Goal: Obtain resource: Download file/media

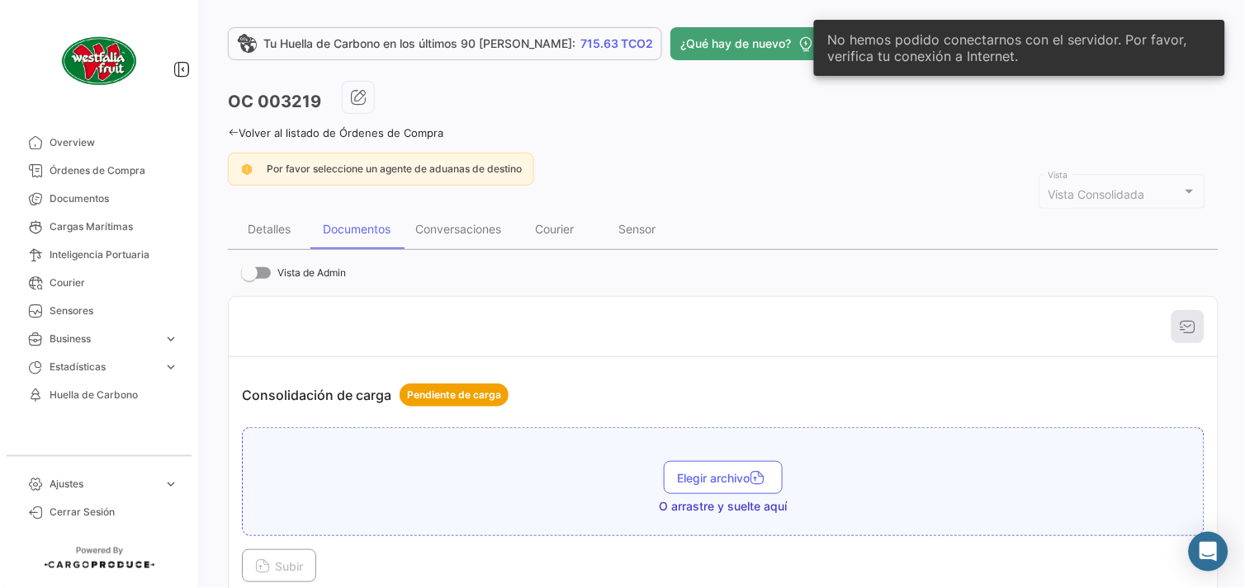
scroll to position [92, 0]
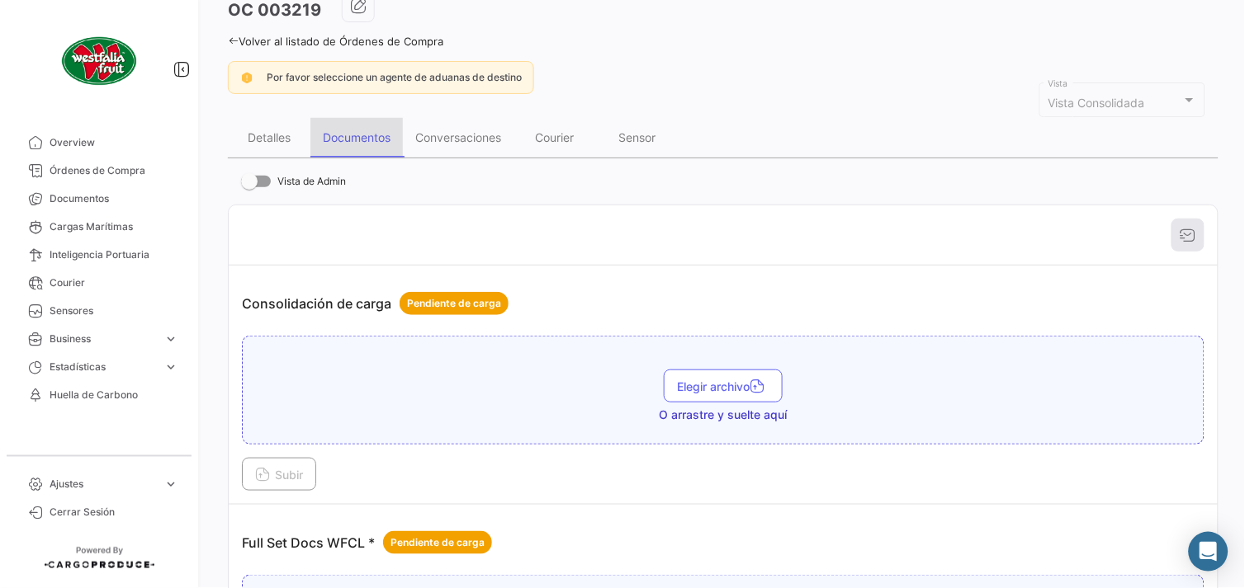
click at [348, 136] on div "Documentos" at bounding box center [357, 137] width 68 height 14
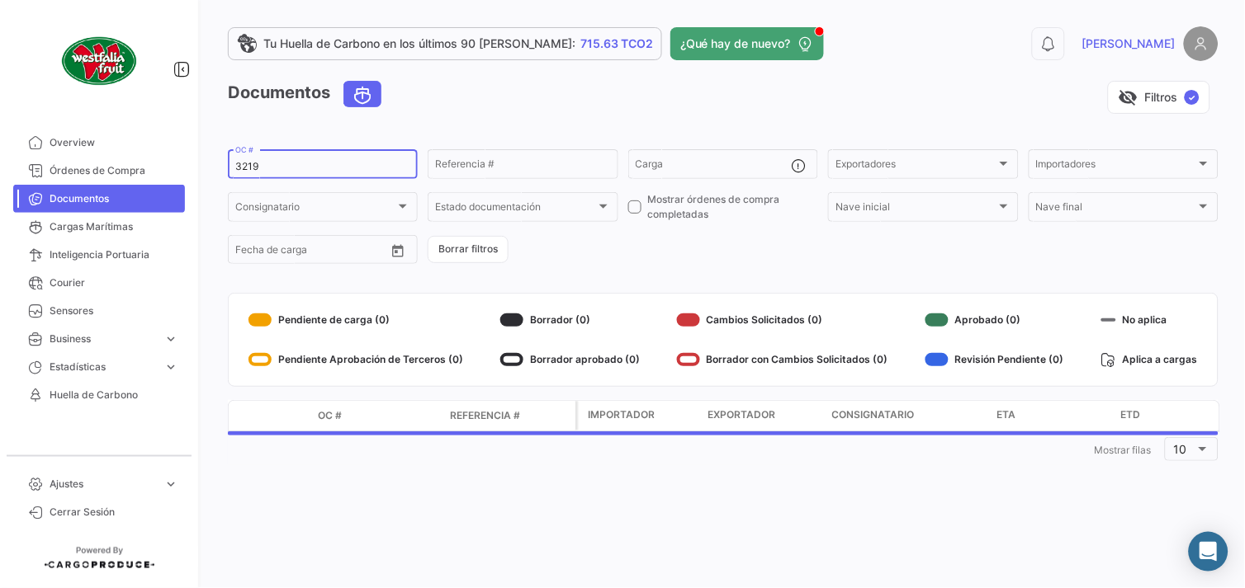
drag, startPoint x: 273, startPoint y: 167, endPoint x: 312, endPoint y: 0, distance: 171.2
click at [211, 171] on div "Tu Huella de Carbono en los últimos 90 [PERSON_NAME]: 715.63 TCO2 ¿Qué hay de n…" at bounding box center [722, 294] width 1043 height 588
type input "3188"
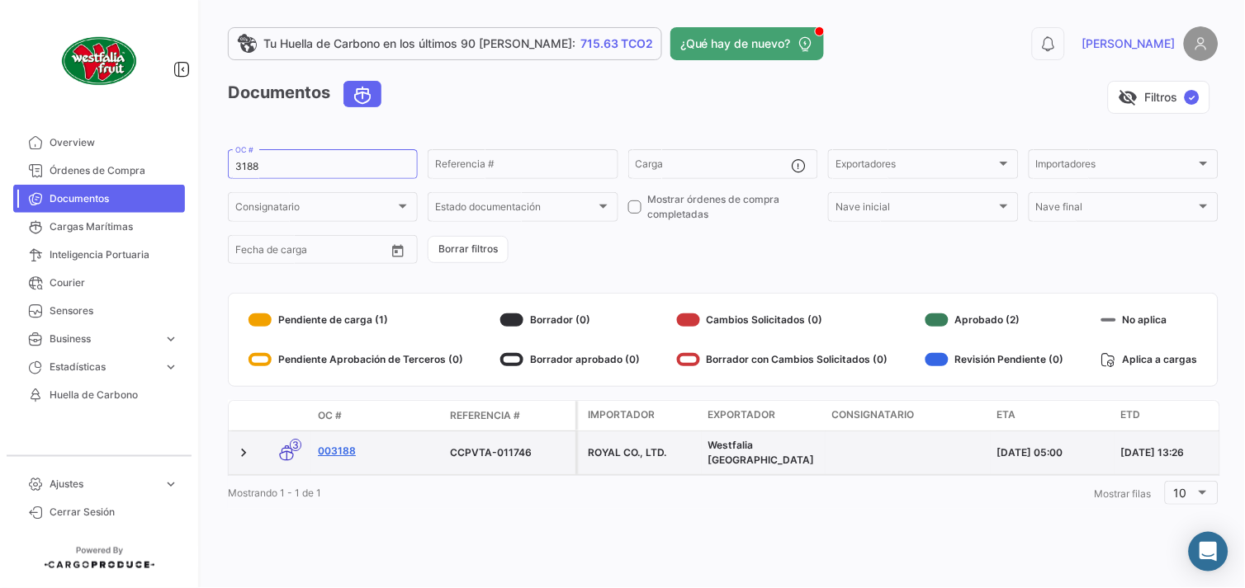
click at [335, 449] on link "003188" at bounding box center [377, 451] width 119 height 15
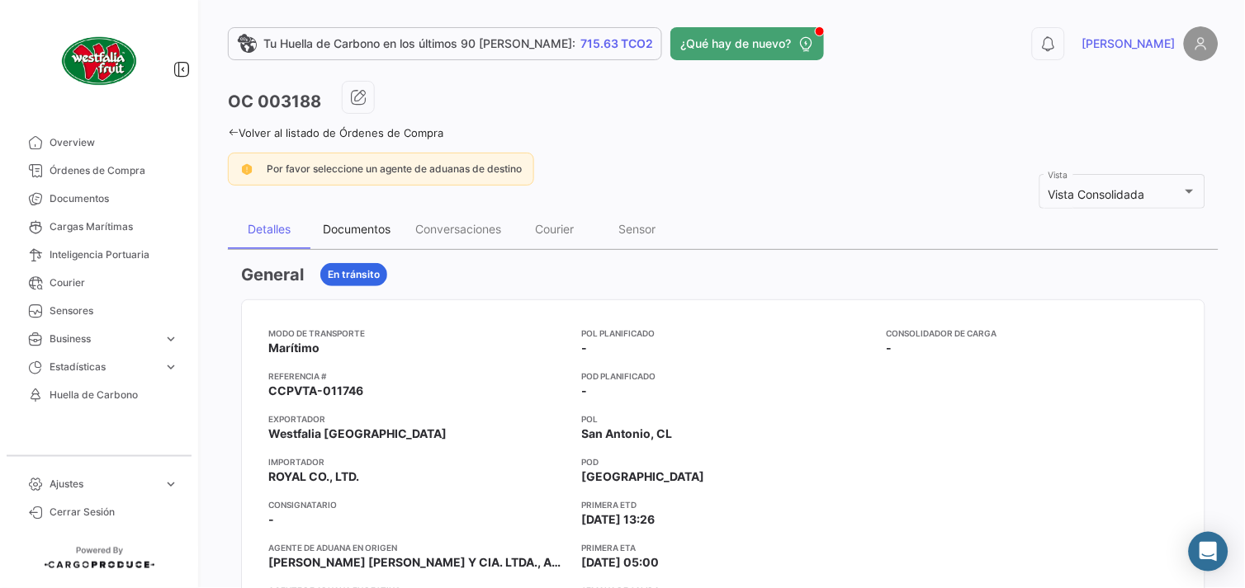
click at [366, 227] on div "Documentos" at bounding box center [357, 229] width 68 height 14
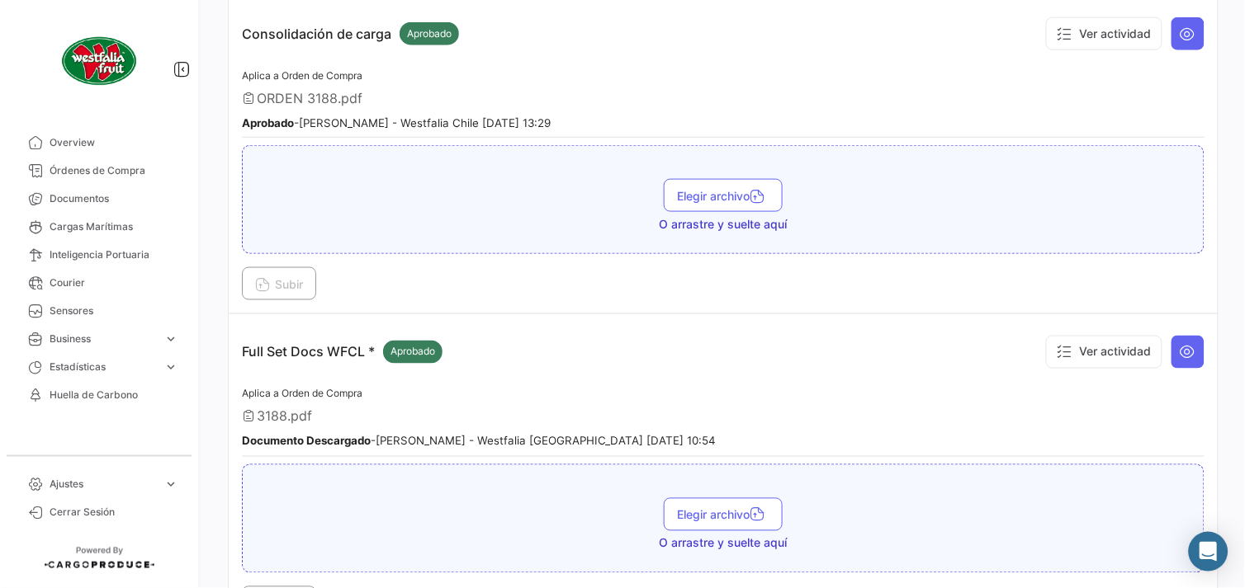
scroll to position [366, 0]
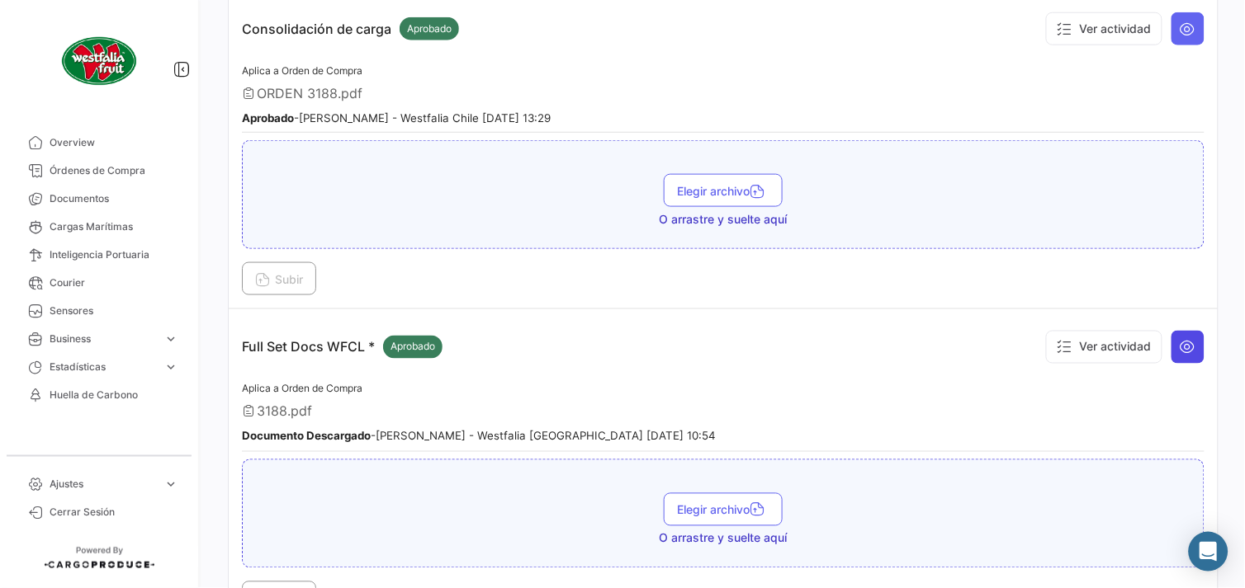
click at [1189, 339] on button at bounding box center [1187, 347] width 33 height 33
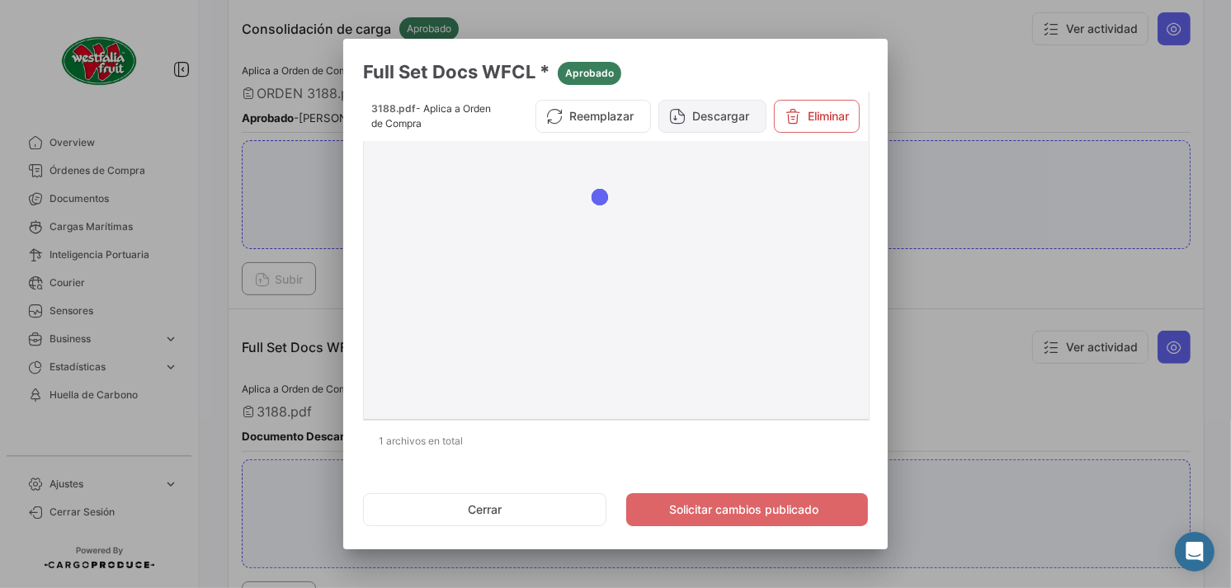
click at [689, 119] on button "Descargar" at bounding box center [713, 116] width 108 height 33
click at [522, 508] on button "Cerrar" at bounding box center [484, 510] width 243 height 33
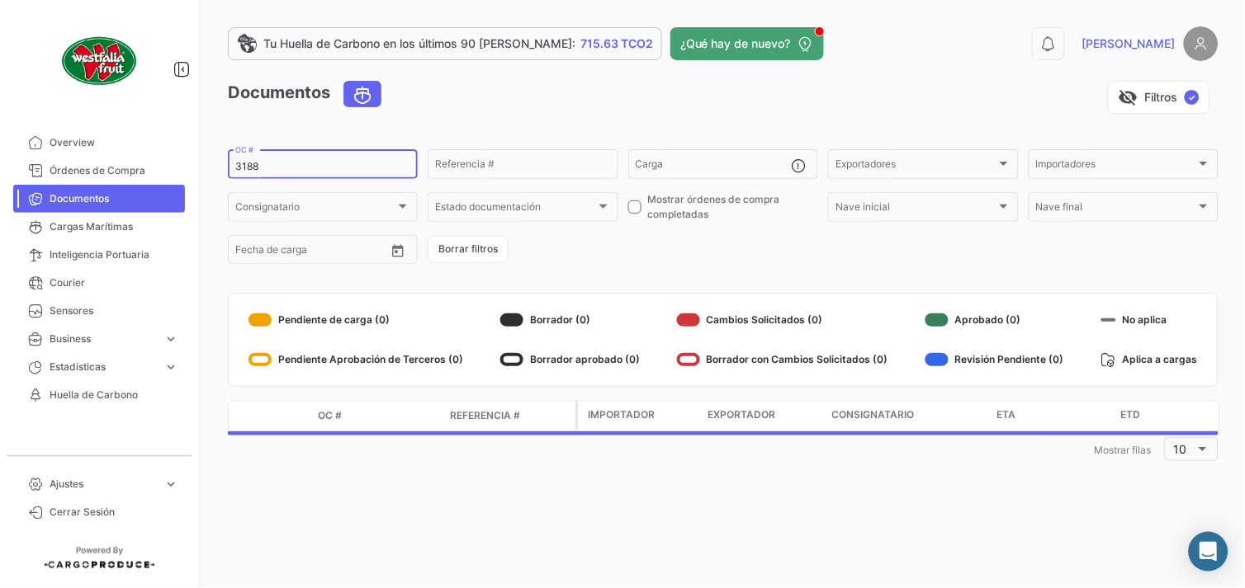
drag, startPoint x: 253, startPoint y: 166, endPoint x: 262, endPoint y: 166, distance: 9.1
click at [262, 166] on input "3188" at bounding box center [322, 167] width 175 height 12
type input "3189"
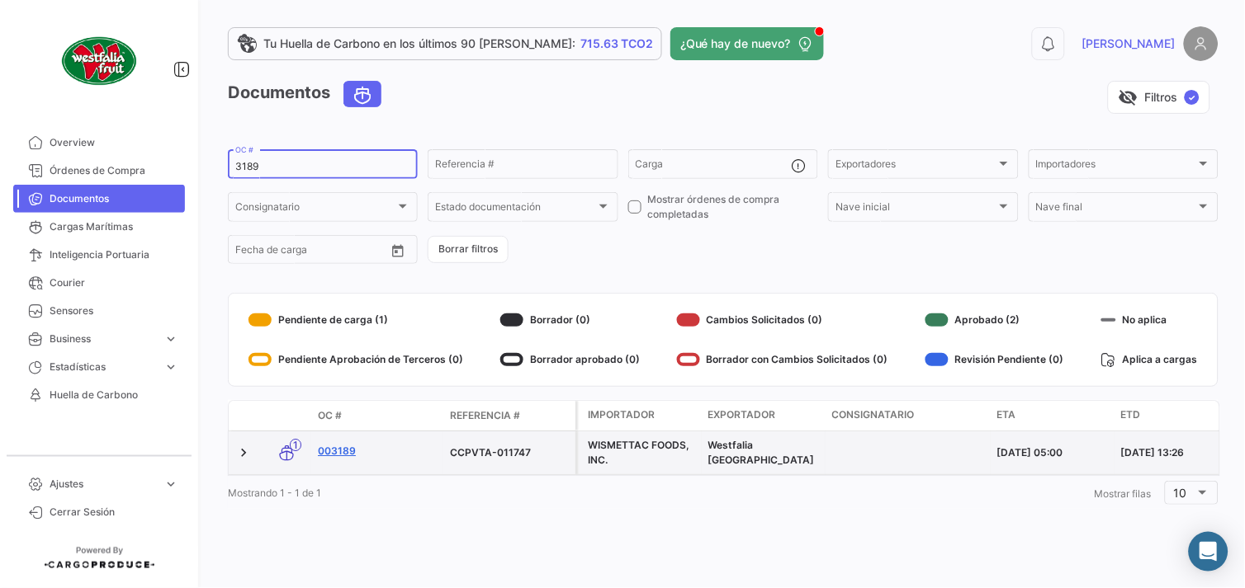
click at [335, 447] on link "003189" at bounding box center [377, 451] width 119 height 15
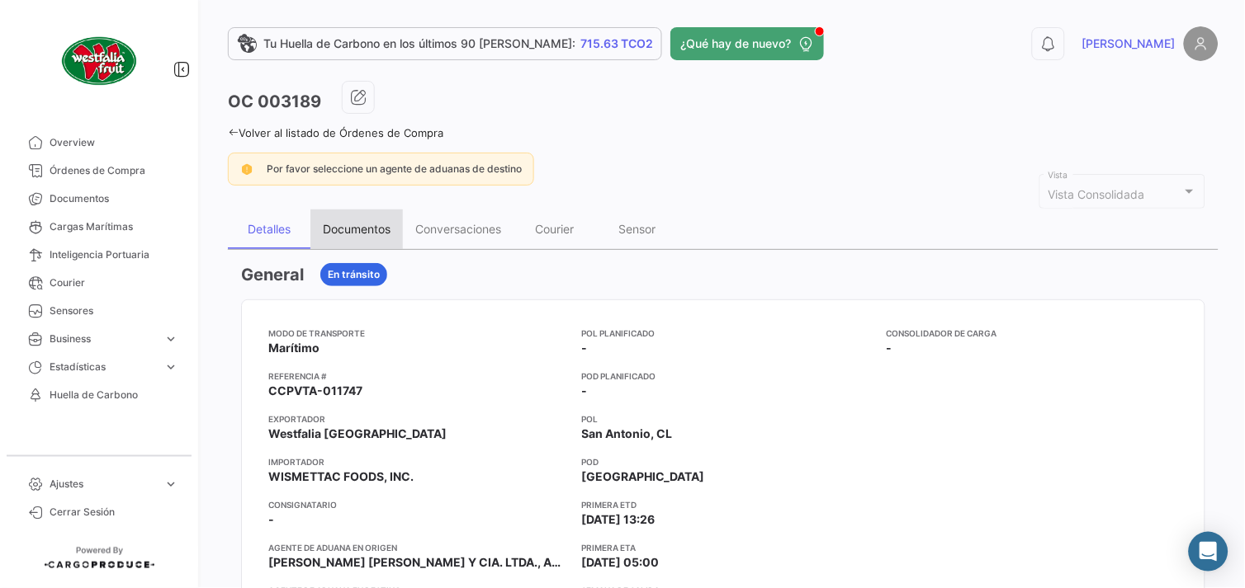
click at [348, 231] on div "Documentos" at bounding box center [357, 229] width 68 height 14
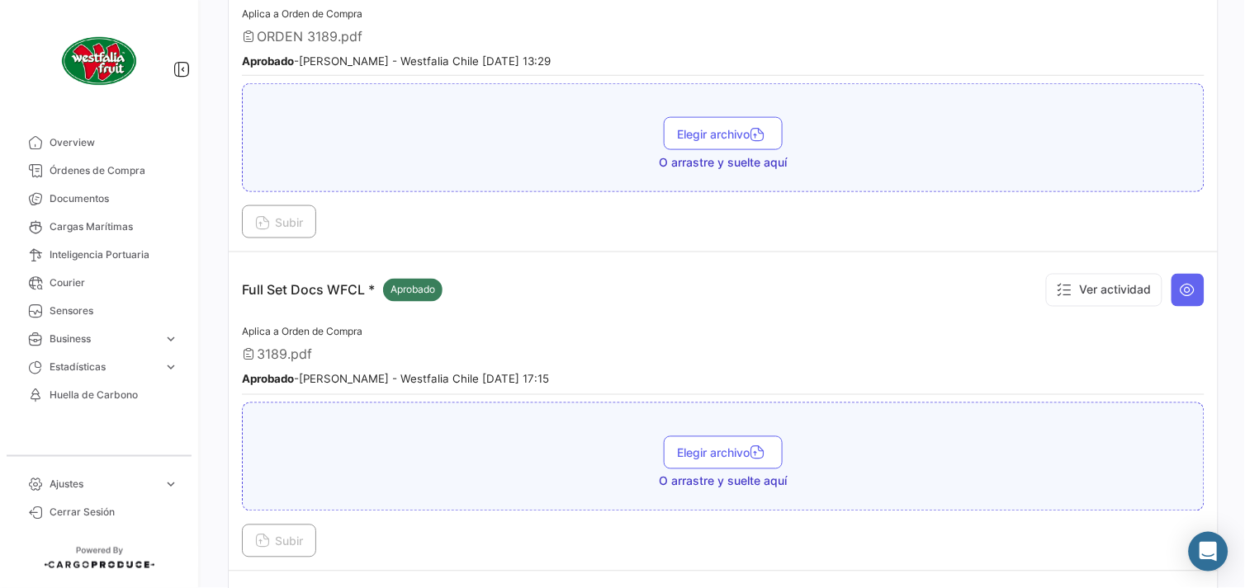
scroll to position [366, 0]
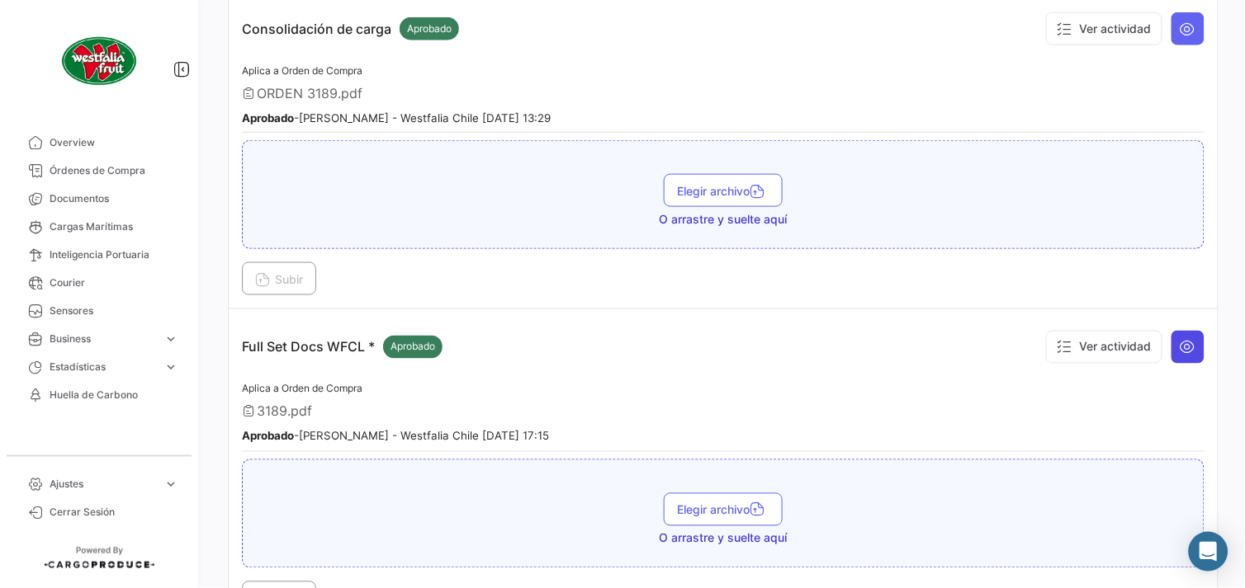
click at [1179, 347] on icon at bounding box center [1187, 347] width 17 height 17
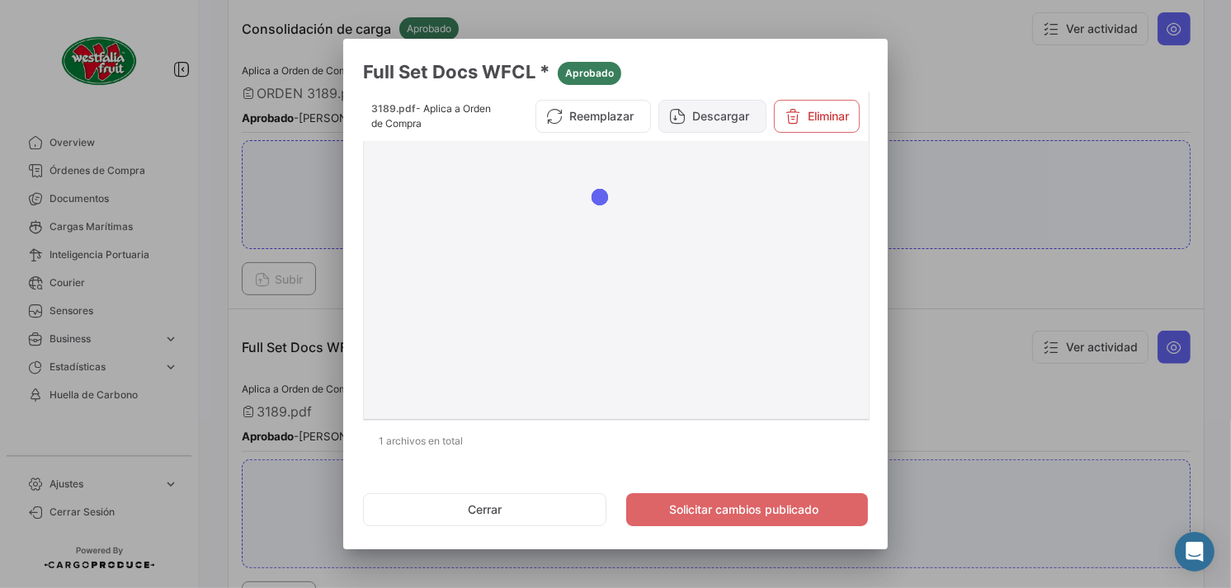
click at [720, 117] on button "Descargar" at bounding box center [713, 116] width 108 height 33
drag, startPoint x: 499, startPoint y: 503, endPoint x: 485, endPoint y: 523, distance: 23.8
click at [499, 503] on button "Cerrar" at bounding box center [484, 510] width 243 height 33
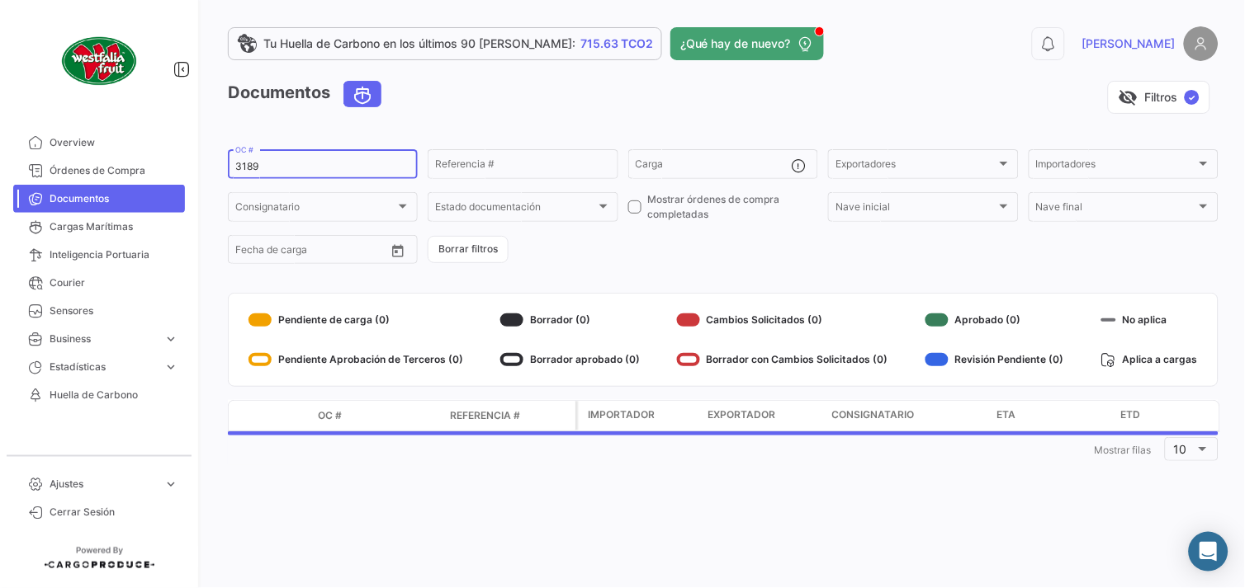
drag, startPoint x: 248, startPoint y: 167, endPoint x: 272, endPoint y: 167, distance: 24.8
click at [272, 167] on input "3189" at bounding box center [322, 167] width 175 height 12
type input "3190"
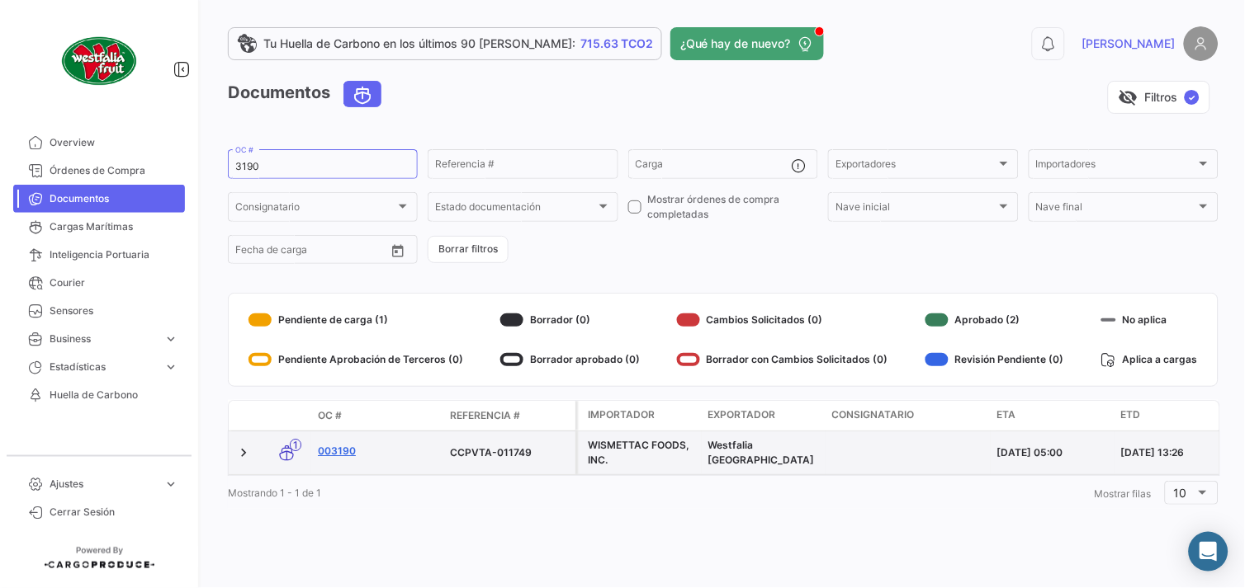
click at [335, 450] on link "003190" at bounding box center [377, 451] width 119 height 15
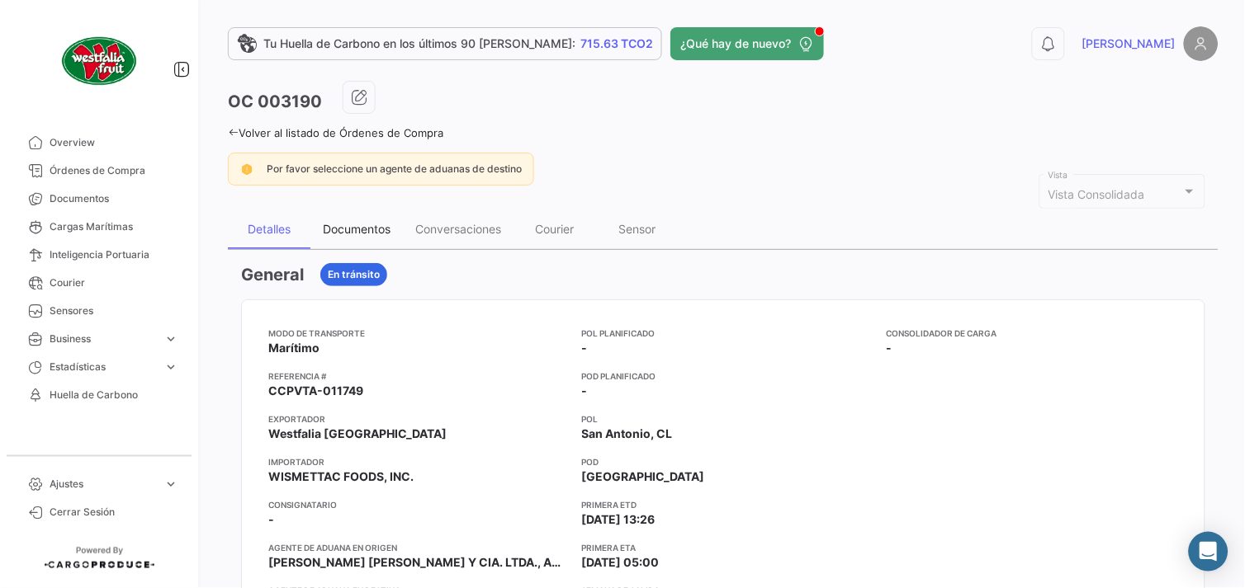
click at [342, 227] on div "Documentos" at bounding box center [357, 229] width 68 height 14
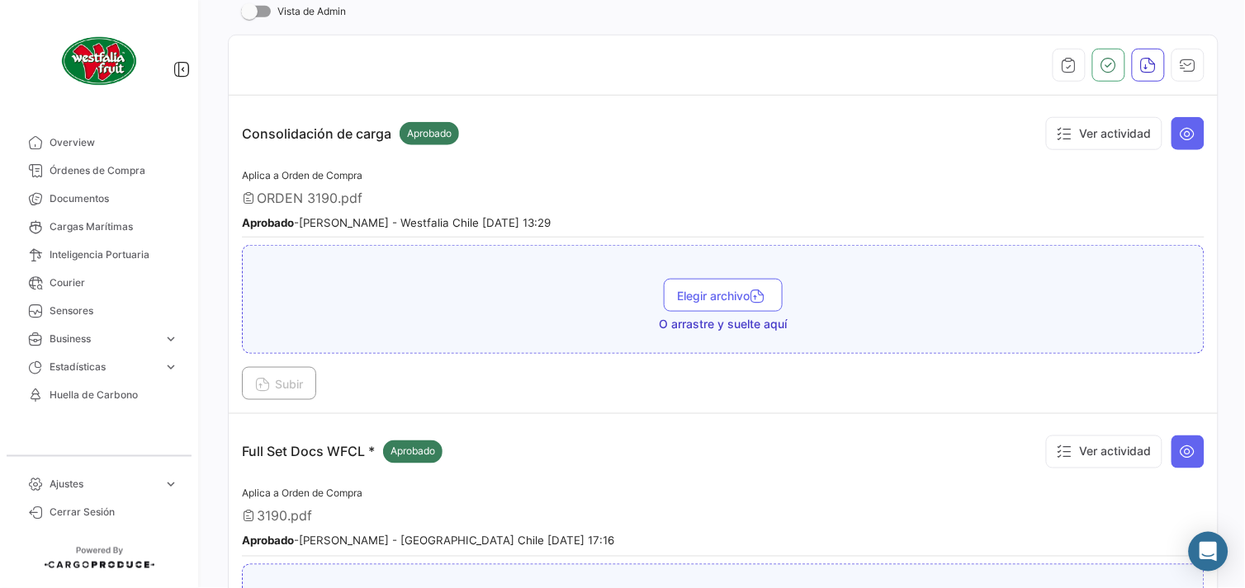
scroll to position [366, 0]
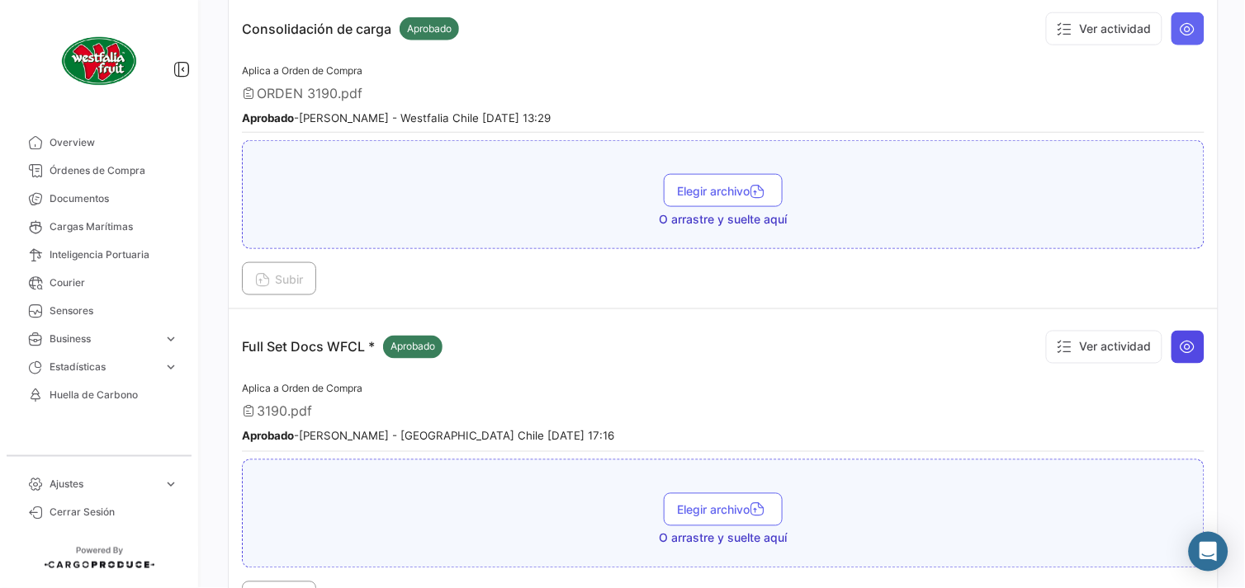
click at [1179, 339] on icon at bounding box center [1187, 347] width 17 height 17
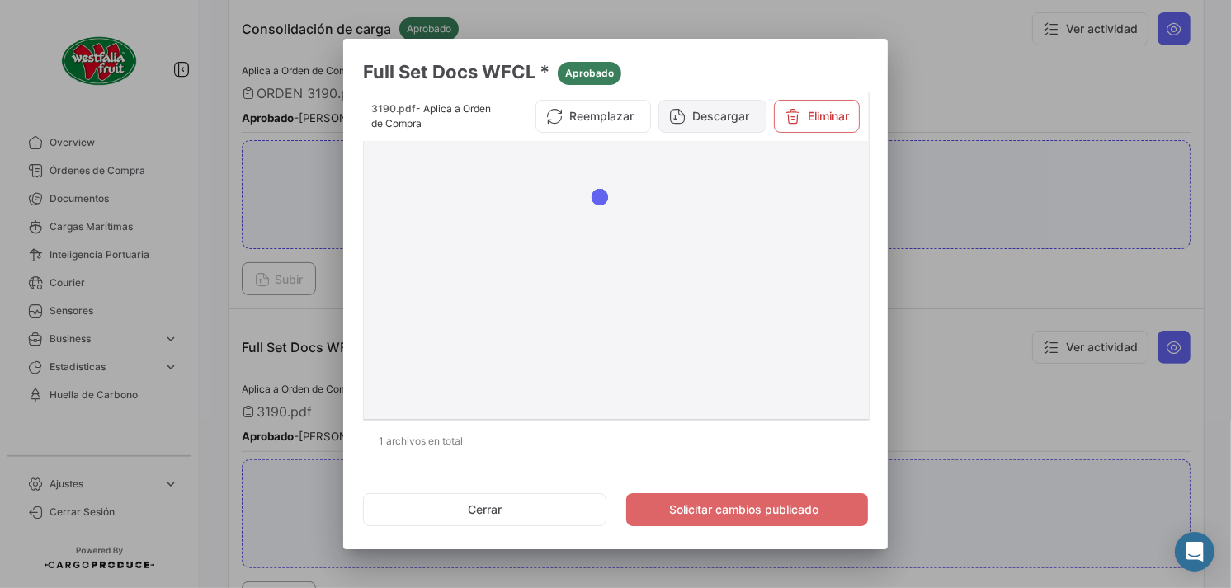
click at [690, 108] on button "Descargar" at bounding box center [713, 116] width 108 height 33
click at [532, 503] on button "Cerrar" at bounding box center [484, 510] width 243 height 33
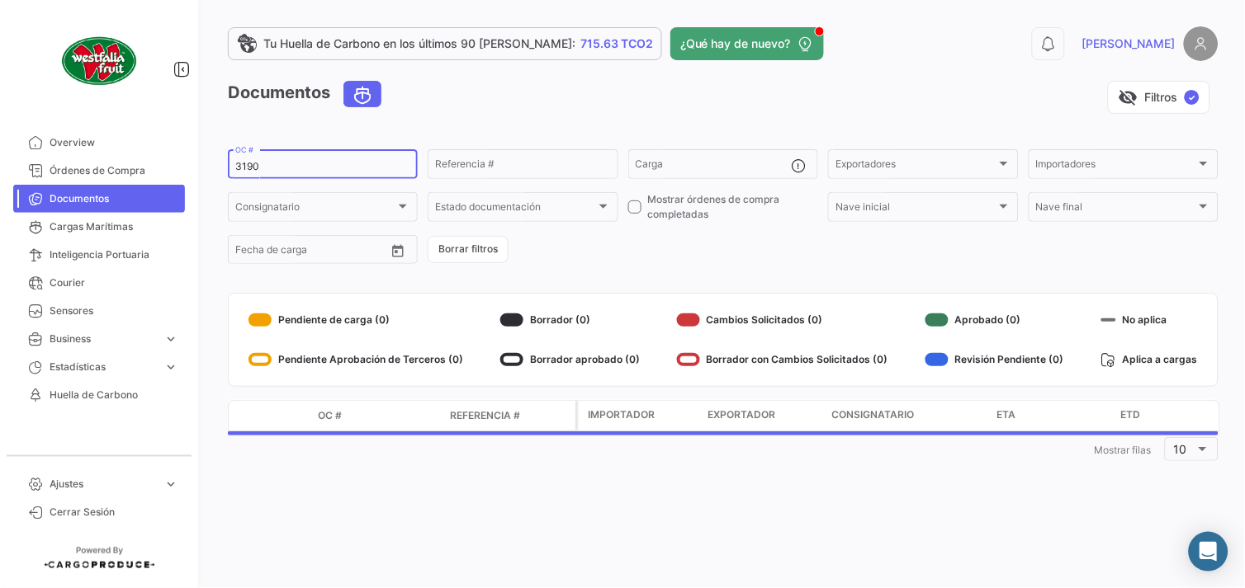
drag, startPoint x: 253, startPoint y: 163, endPoint x: 265, endPoint y: 163, distance: 12.4
click at [265, 163] on input "3190" at bounding box center [322, 167] width 175 height 12
type input "3191"
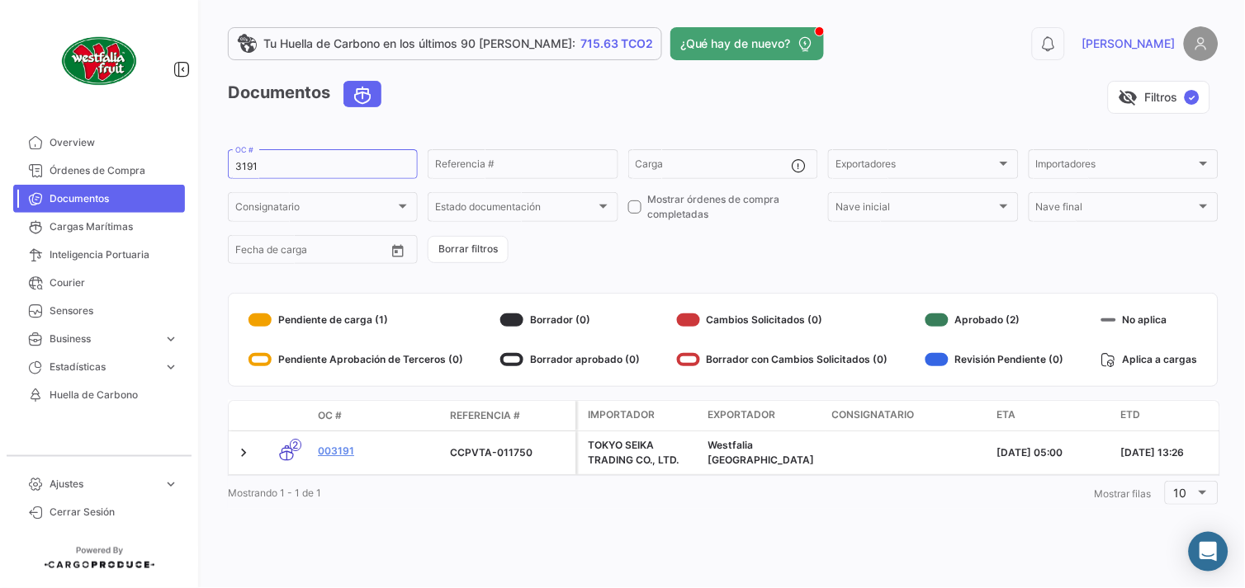
click at [327, 454] on link "003191" at bounding box center [377, 451] width 119 height 15
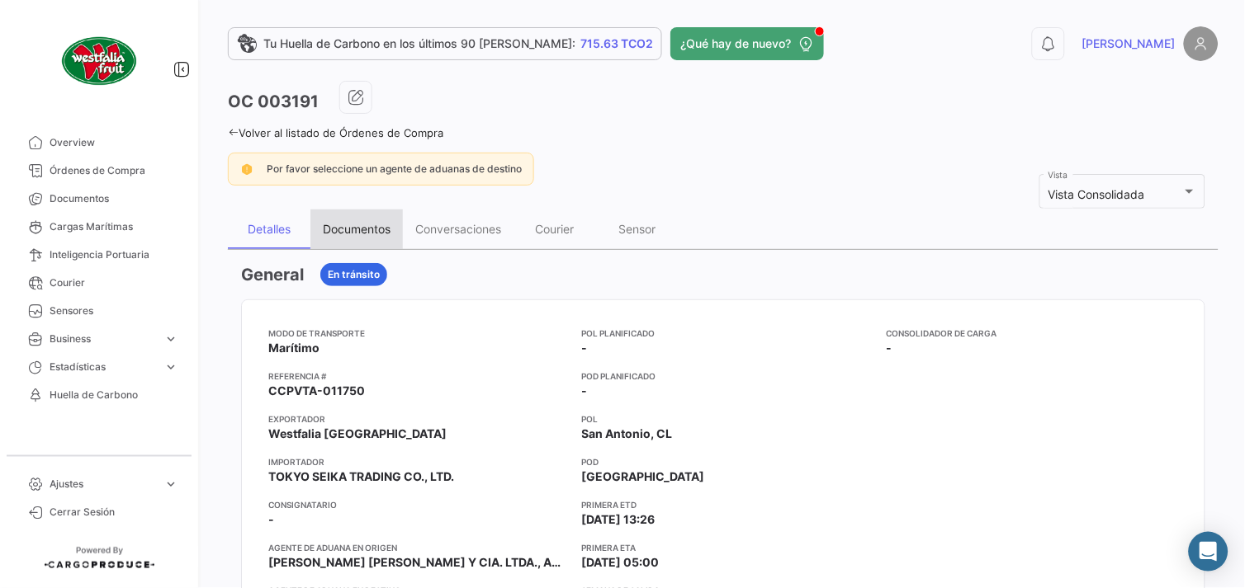
click at [342, 219] on div "Documentos" at bounding box center [356, 230] width 92 height 40
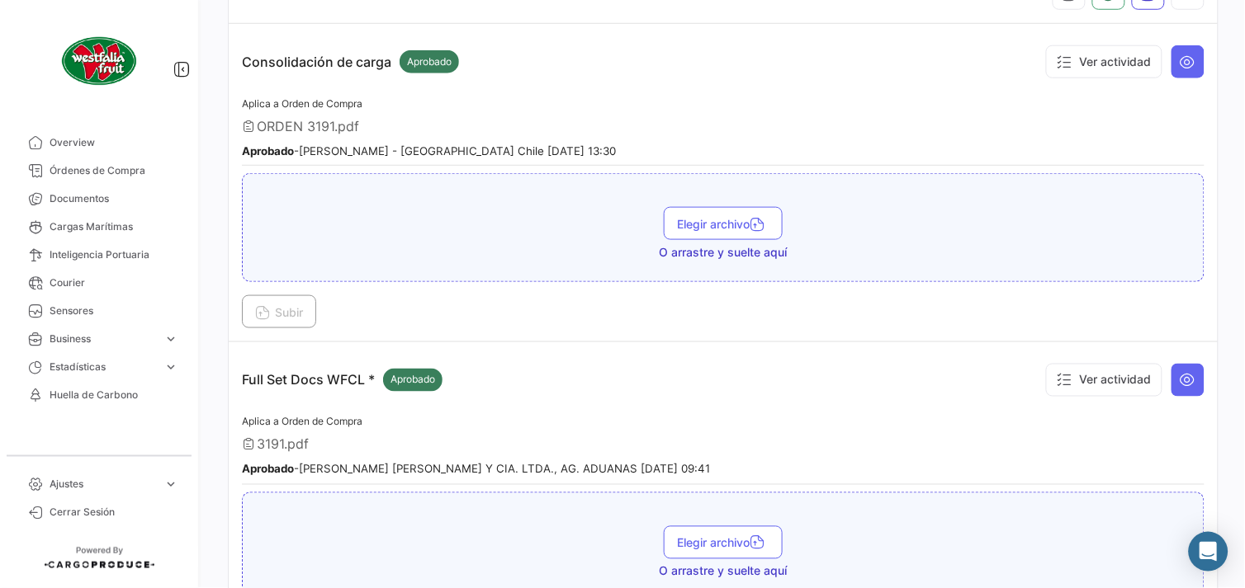
scroll to position [366, 0]
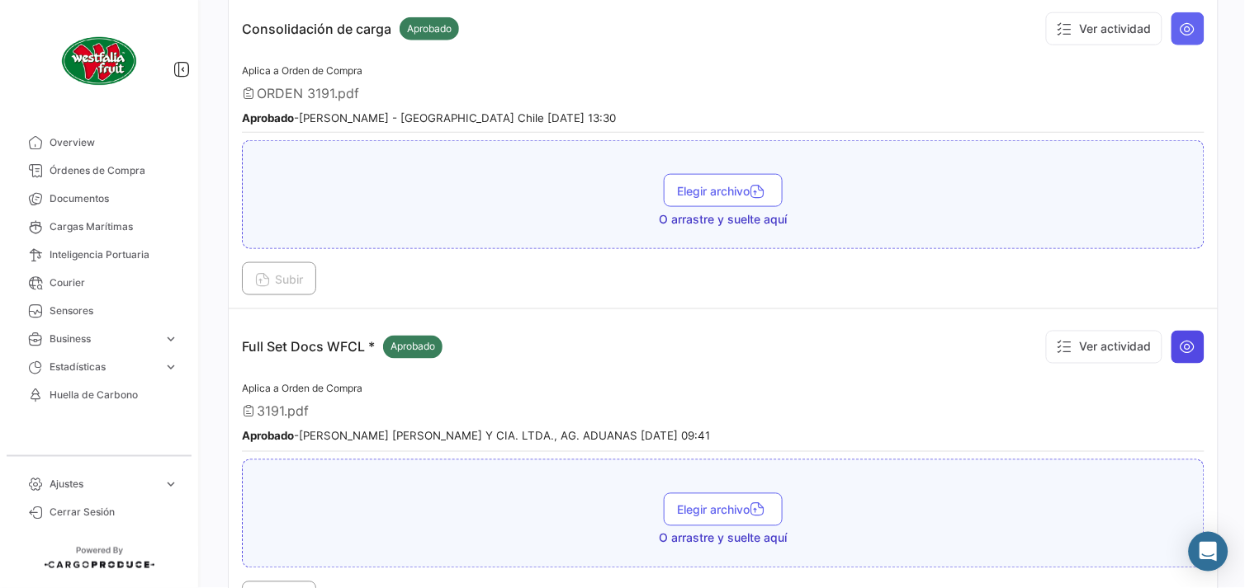
click at [1186, 351] on icon at bounding box center [1187, 347] width 17 height 17
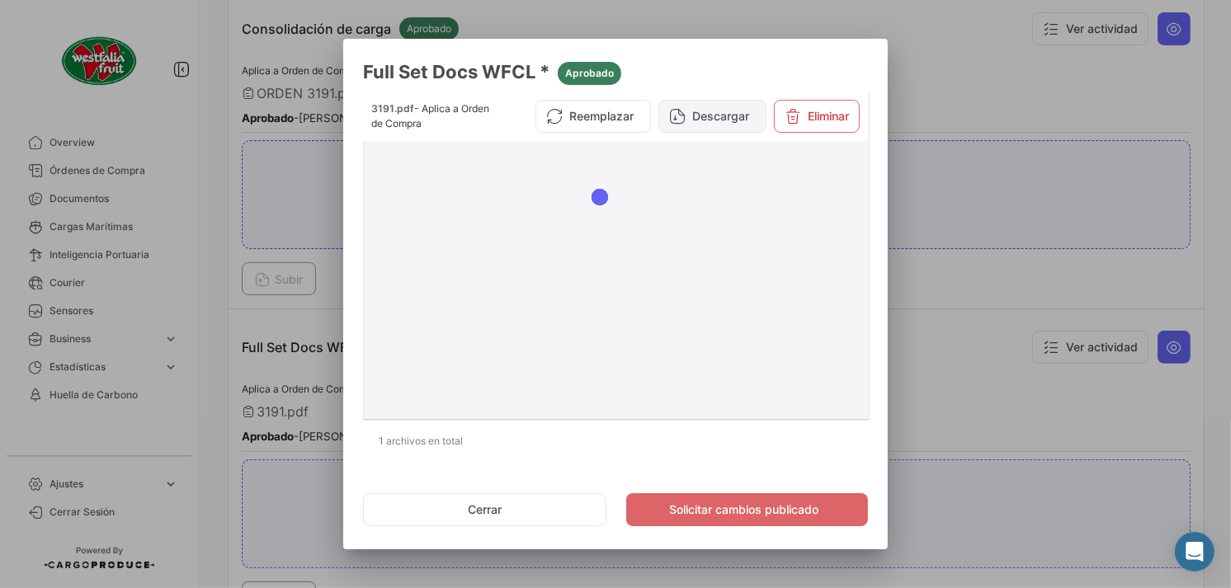
click at [699, 111] on button "Descargar" at bounding box center [713, 116] width 108 height 33
click at [471, 512] on button "Cerrar" at bounding box center [484, 510] width 243 height 33
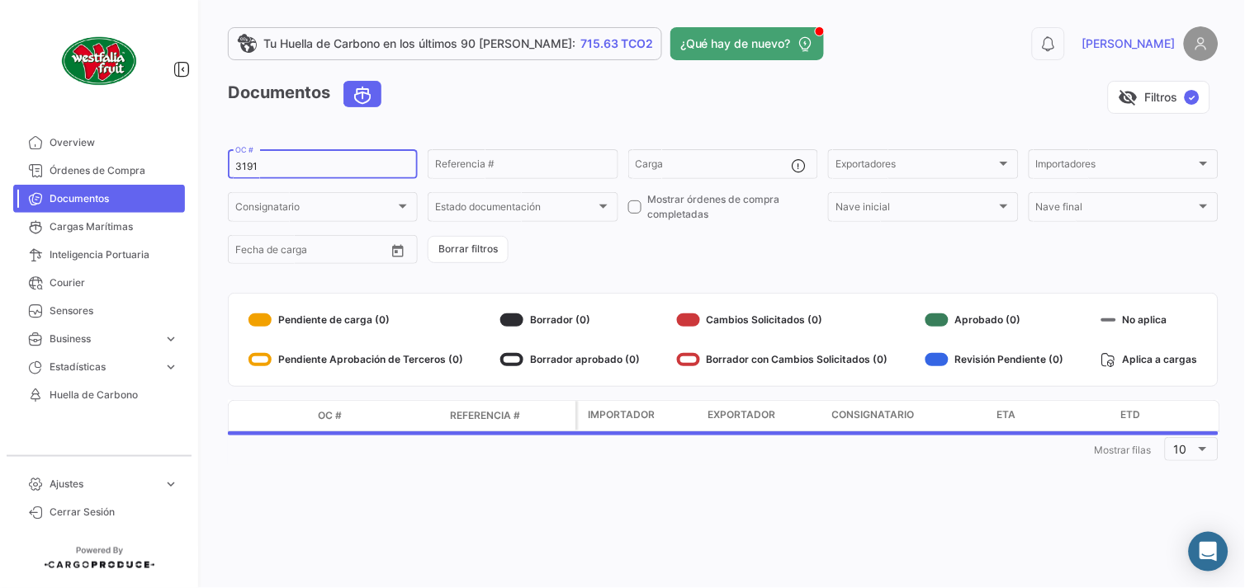
click at [260, 163] on input "3191" at bounding box center [322, 167] width 175 height 12
type input "3192"
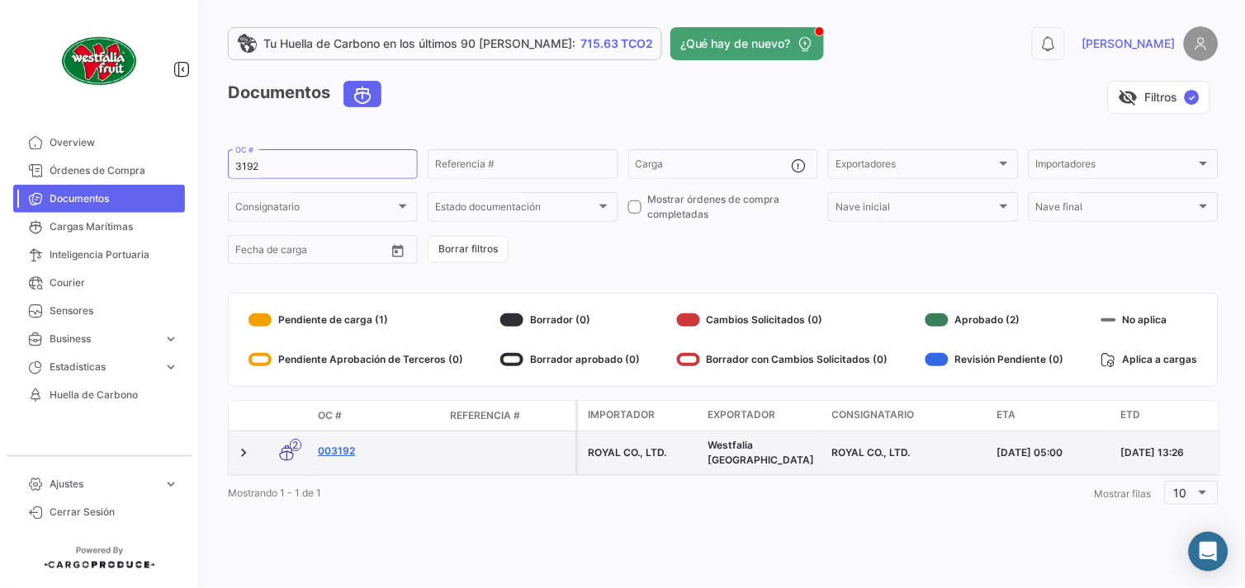
click at [334, 447] on link "003192" at bounding box center [377, 451] width 119 height 15
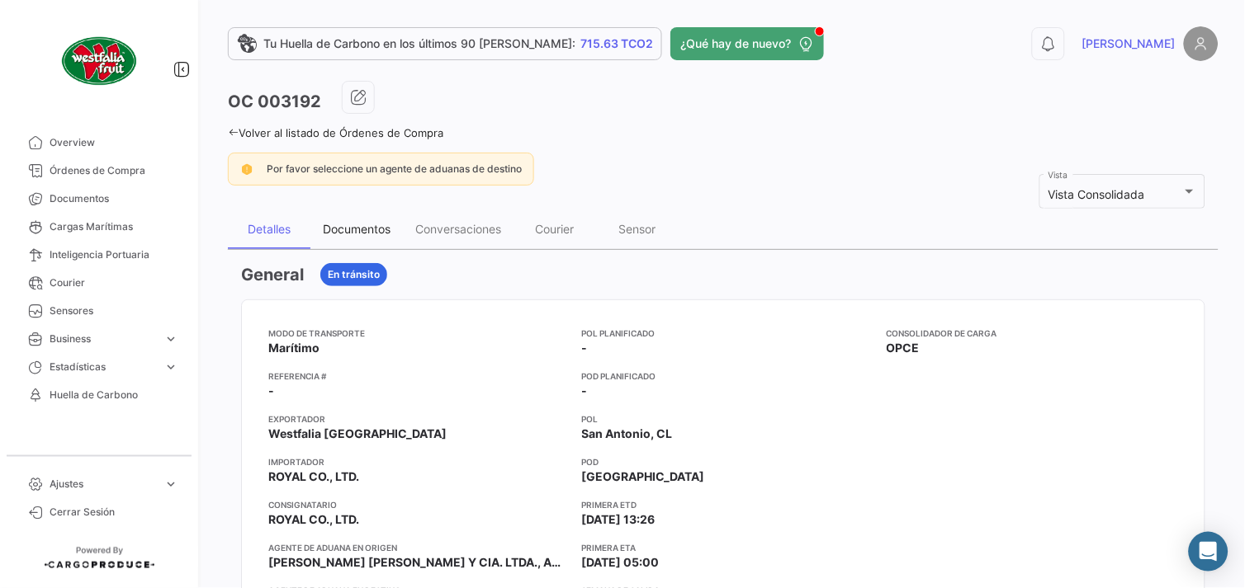
click at [363, 223] on div "Documentos" at bounding box center [357, 229] width 68 height 14
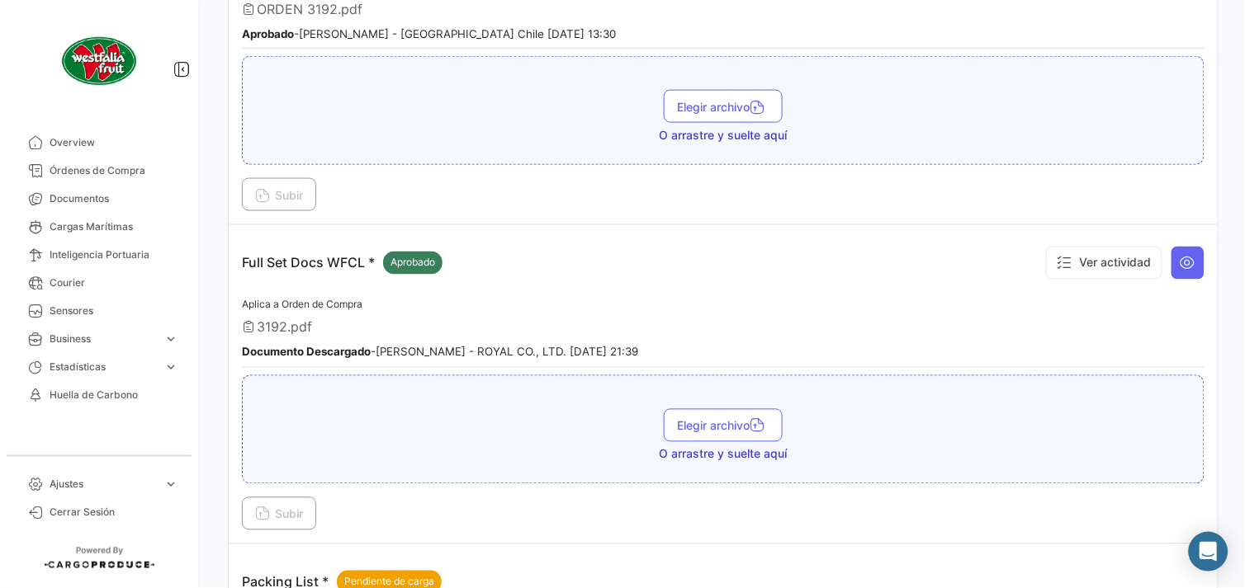
scroll to position [458, 0]
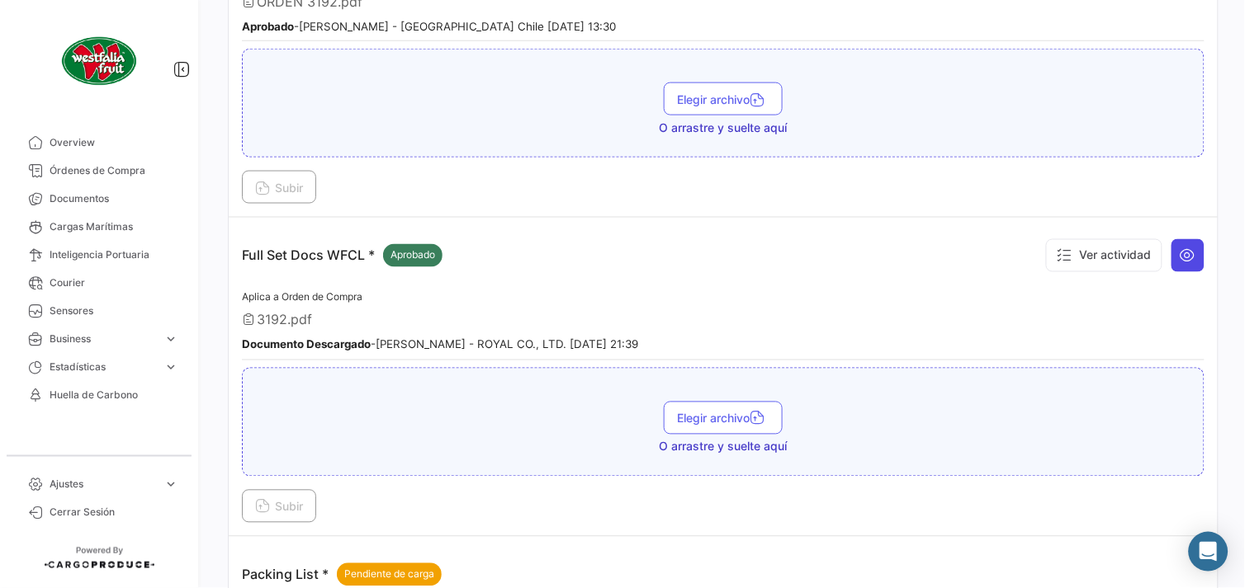
click at [1180, 254] on icon at bounding box center [1187, 256] width 17 height 17
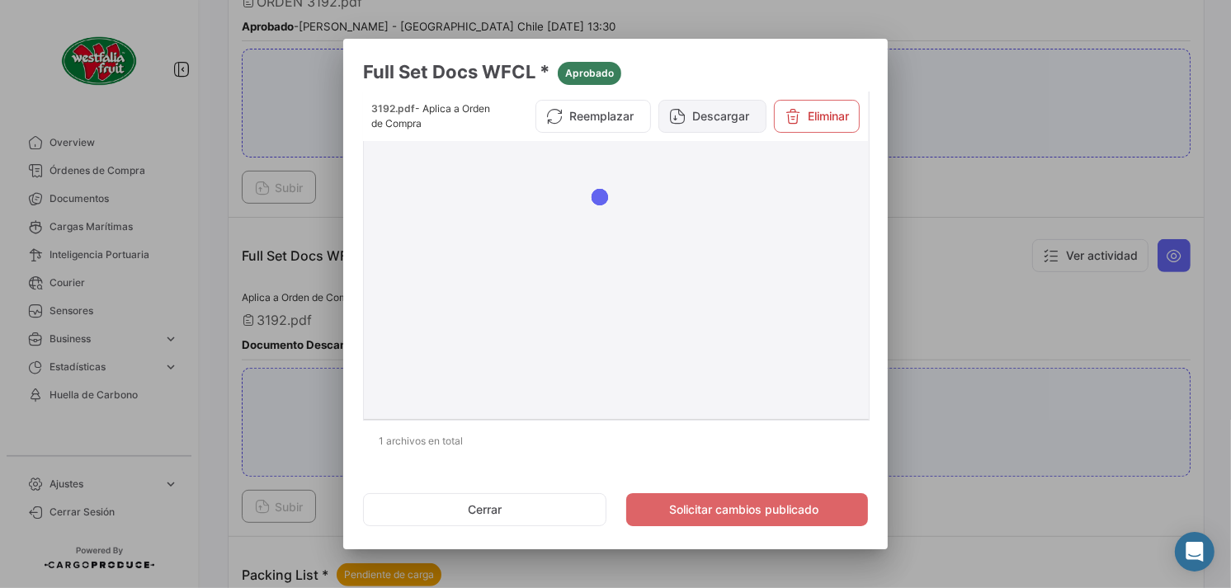
click at [719, 125] on button "Descargar" at bounding box center [713, 116] width 108 height 33
drag, startPoint x: 484, startPoint y: 502, endPoint x: 477, endPoint y: 532, distance: 30.6
click at [484, 502] on button "Cerrar" at bounding box center [484, 510] width 243 height 33
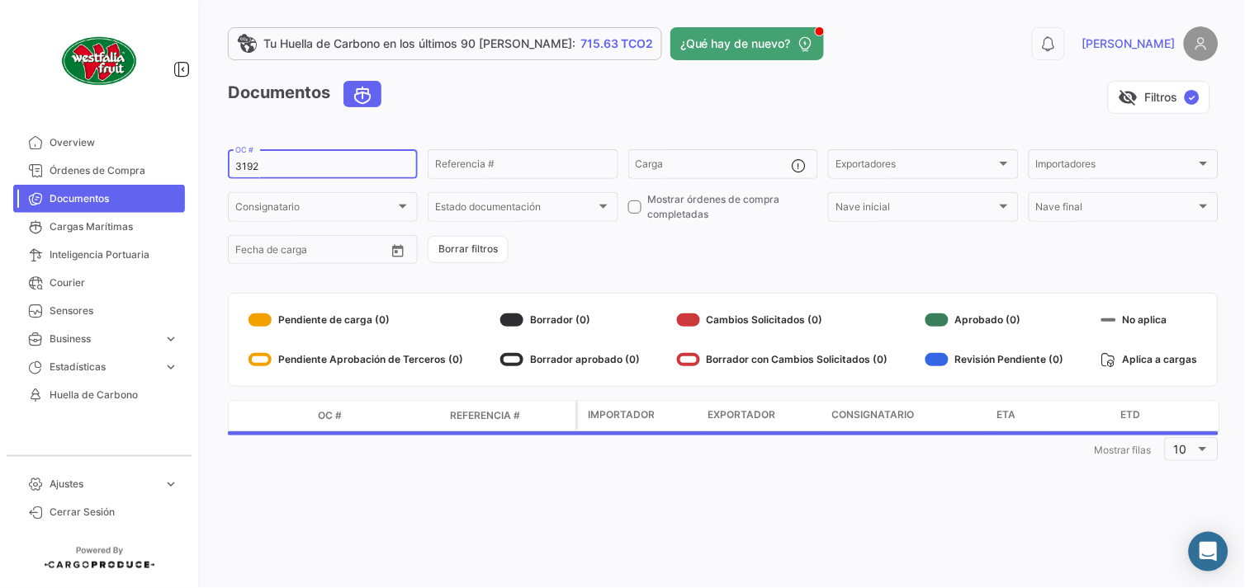
drag, startPoint x: 253, startPoint y: 163, endPoint x: 264, endPoint y: 161, distance: 11.8
click at [264, 161] on input "3192" at bounding box center [322, 167] width 175 height 12
type input "3193"
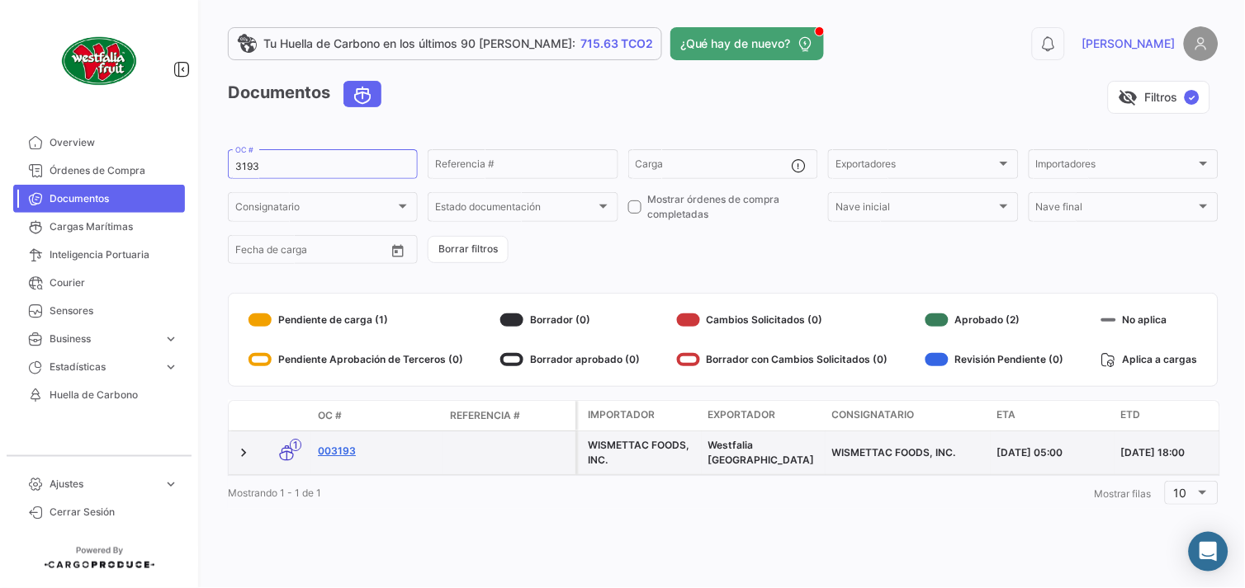
click at [332, 449] on link "003193" at bounding box center [377, 451] width 119 height 15
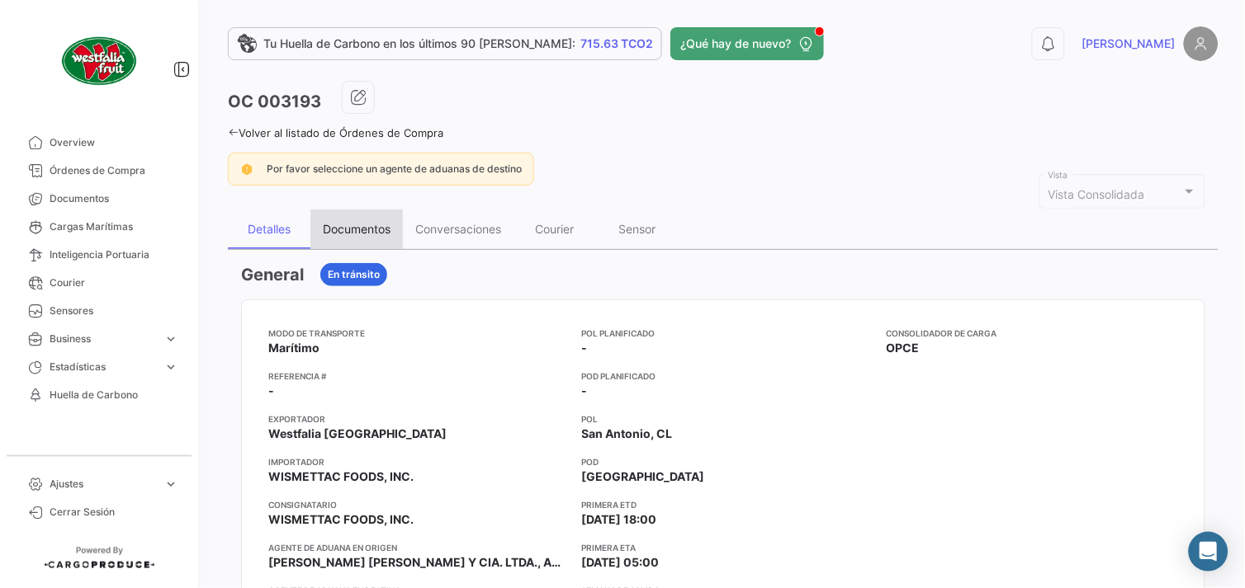
click at [339, 224] on div "Documentos" at bounding box center [357, 229] width 68 height 14
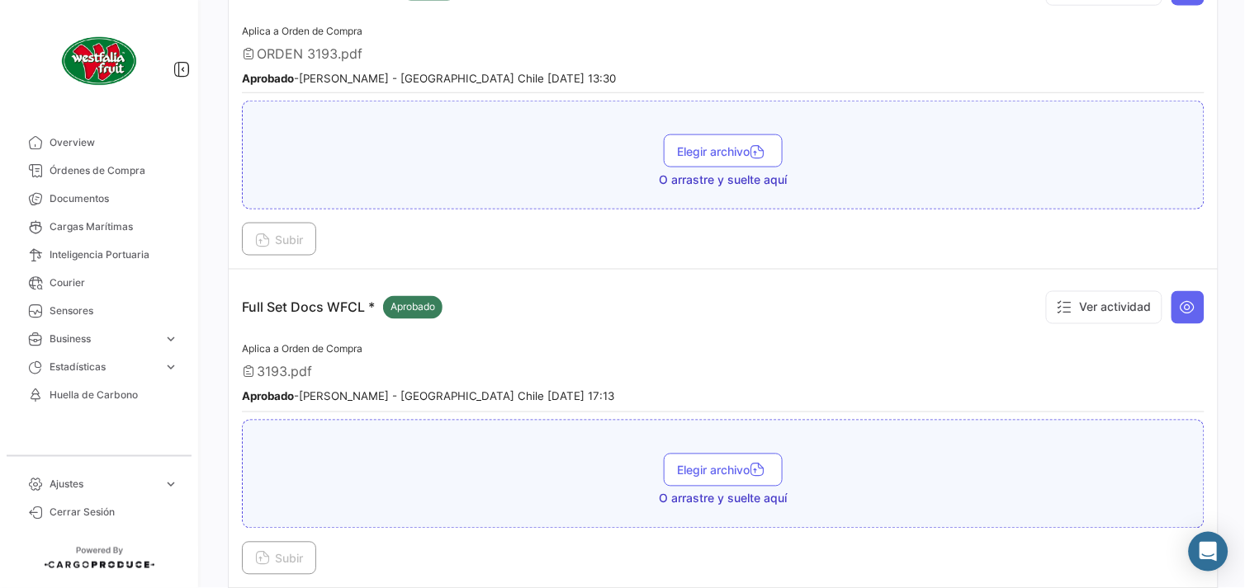
scroll to position [458, 0]
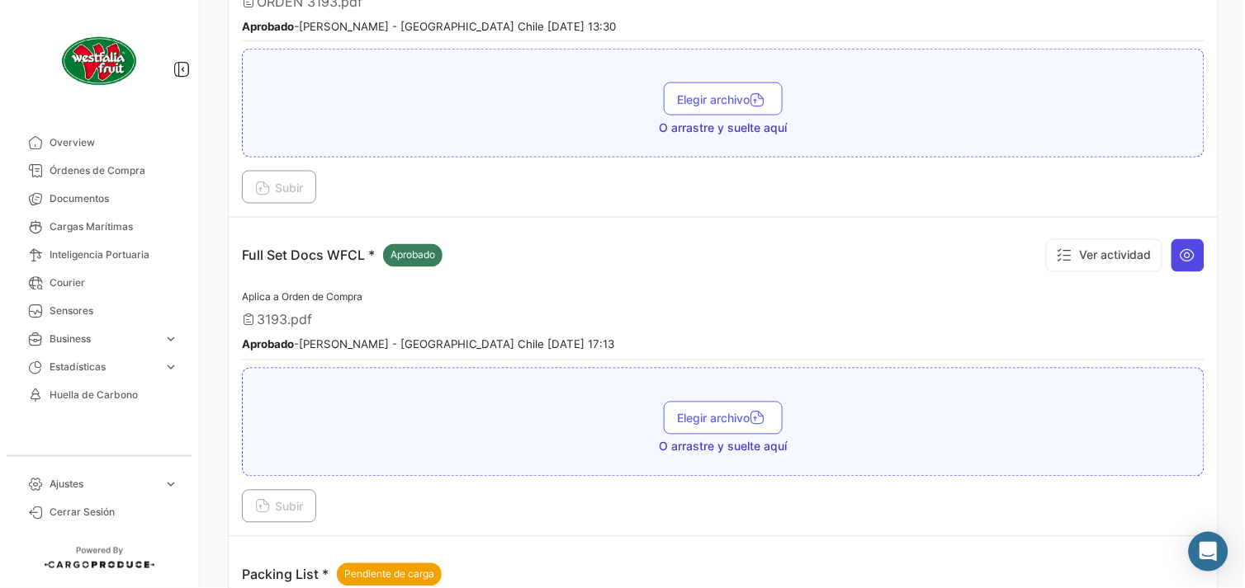
click at [1180, 248] on icon at bounding box center [1187, 256] width 17 height 17
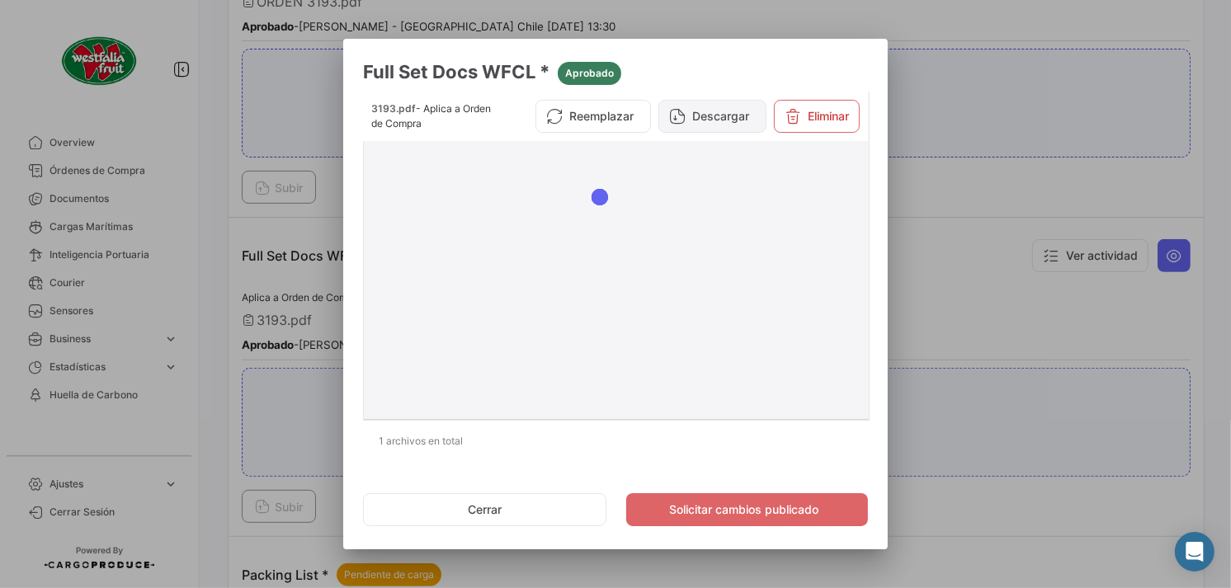
click at [716, 122] on button "Descargar" at bounding box center [713, 116] width 108 height 33
click at [499, 508] on button "Cerrar" at bounding box center [484, 510] width 243 height 33
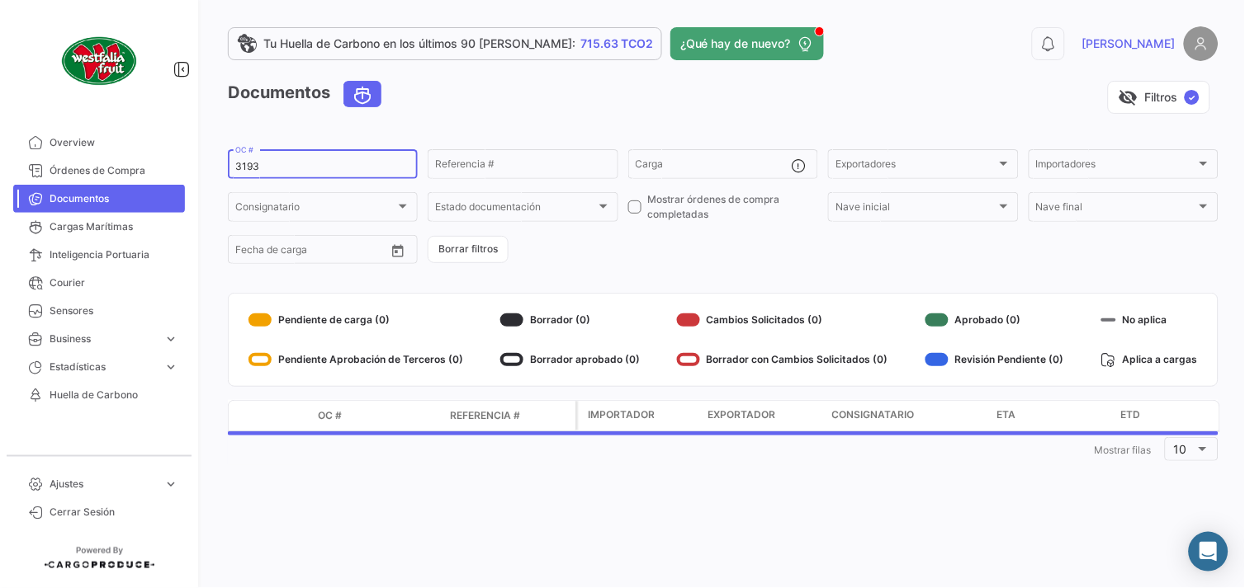
click at [259, 163] on input "3193" at bounding box center [322, 167] width 175 height 12
type input "3198"
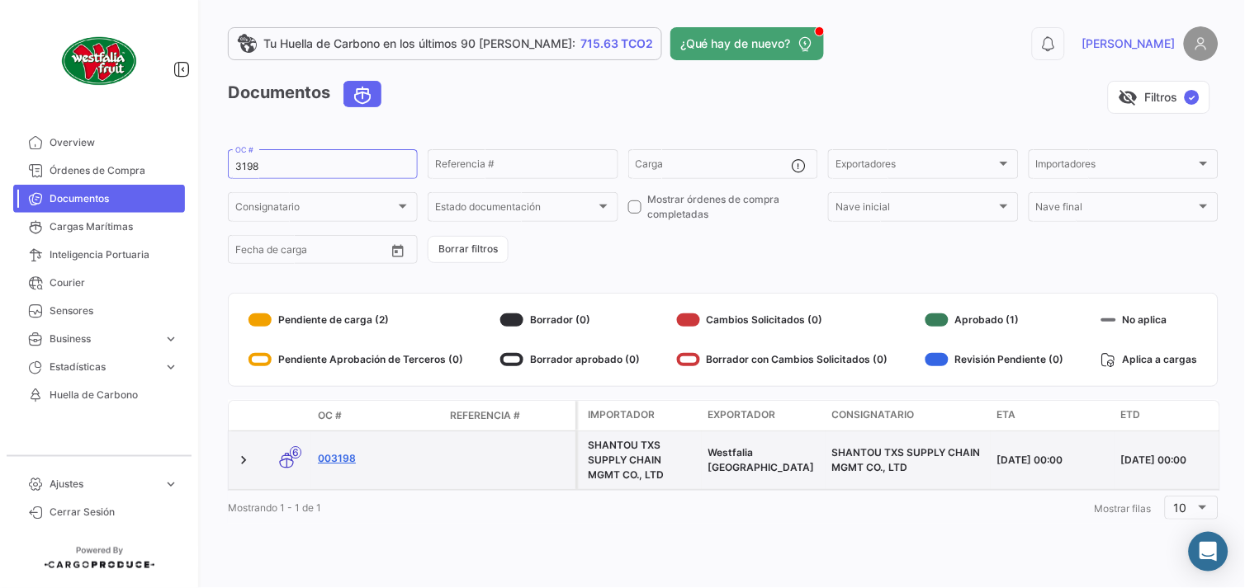
click at [334, 457] on link "003198" at bounding box center [377, 458] width 119 height 15
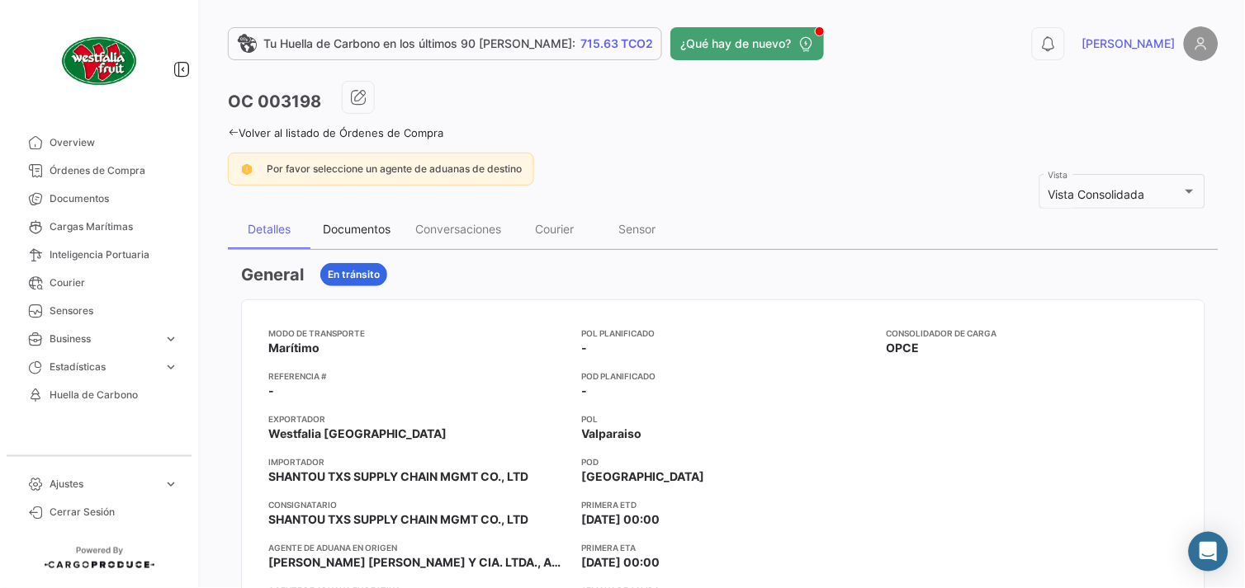
click at [324, 217] on div "Documentos" at bounding box center [356, 230] width 92 height 40
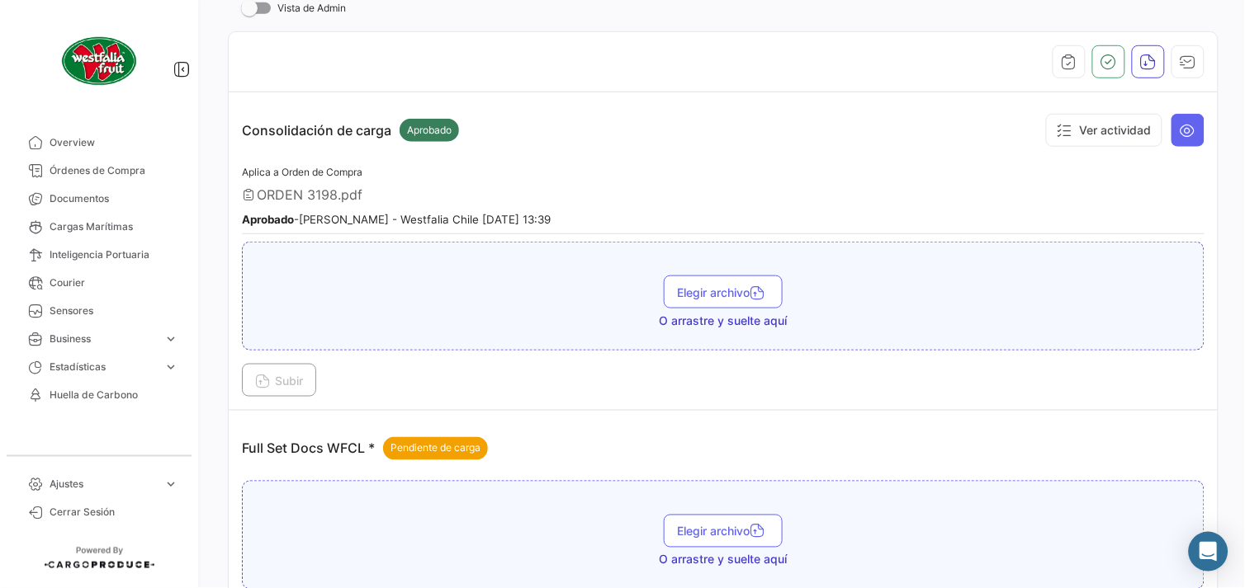
scroll to position [366, 0]
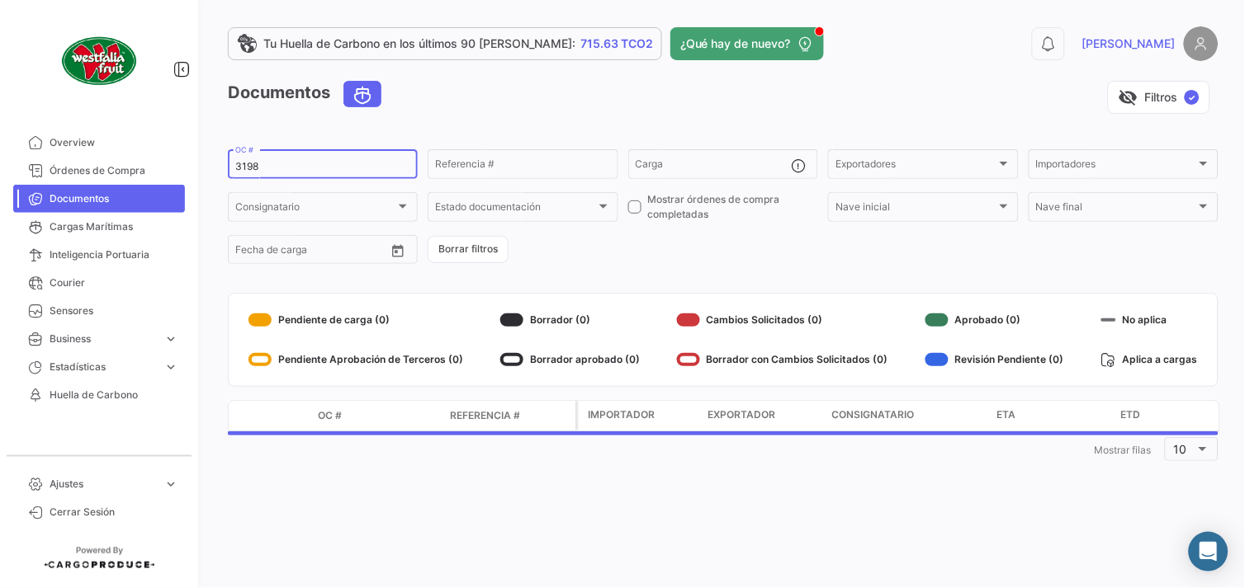
drag, startPoint x: 241, startPoint y: 165, endPoint x: 328, endPoint y: 168, distance: 86.7
click at [325, 166] on input "3198" at bounding box center [322, 167] width 175 height 12
type input "3215"
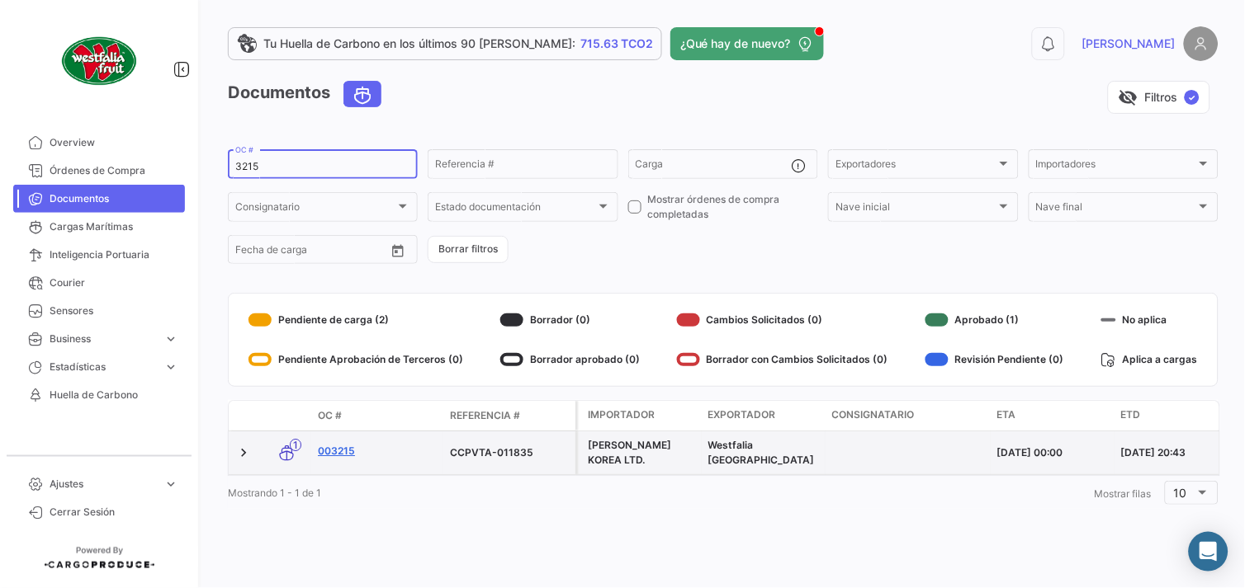
click at [337, 449] on link "003215" at bounding box center [377, 451] width 119 height 15
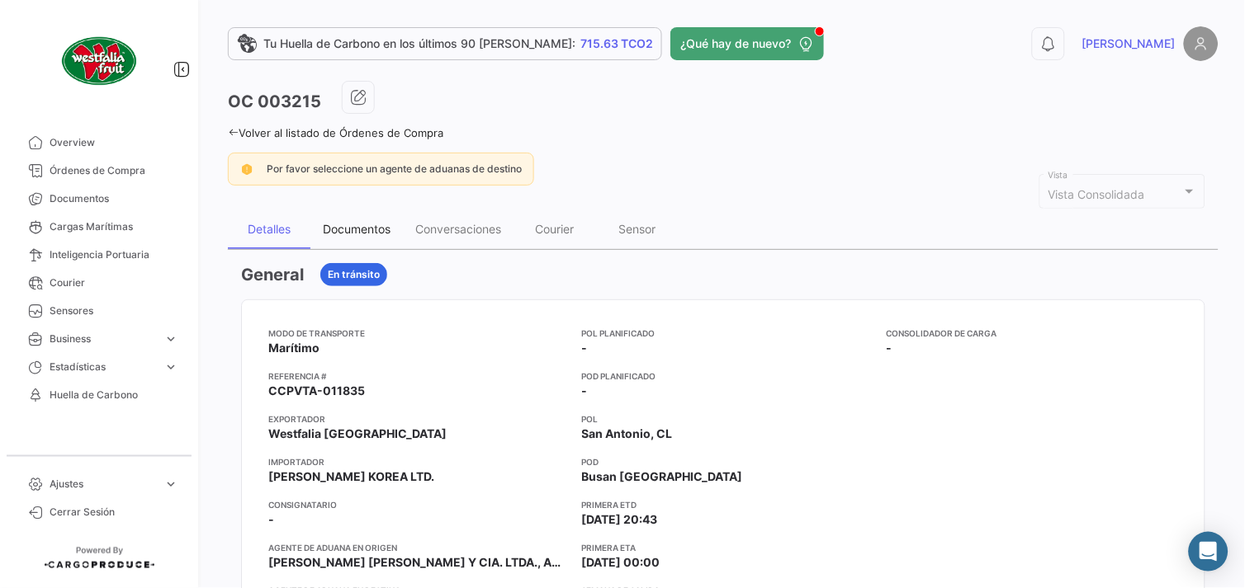
click at [352, 228] on div "Documentos" at bounding box center [357, 229] width 68 height 14
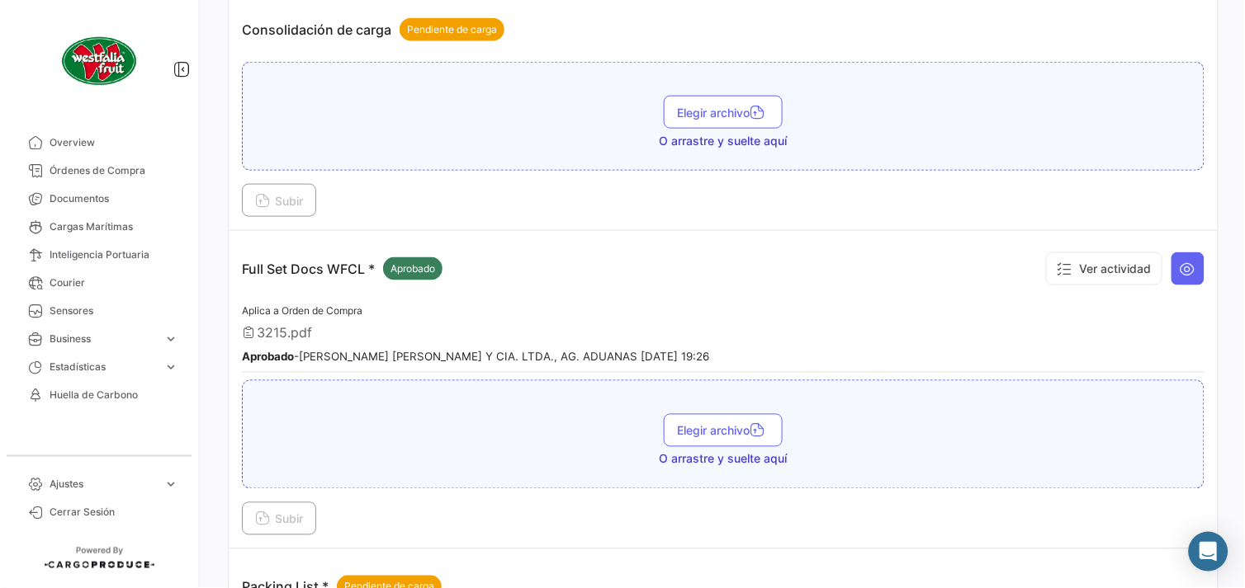
scroll to position [366, 0]
click at [1182, 269] on icon at bounding box center [1187, 268] width 17 height 17
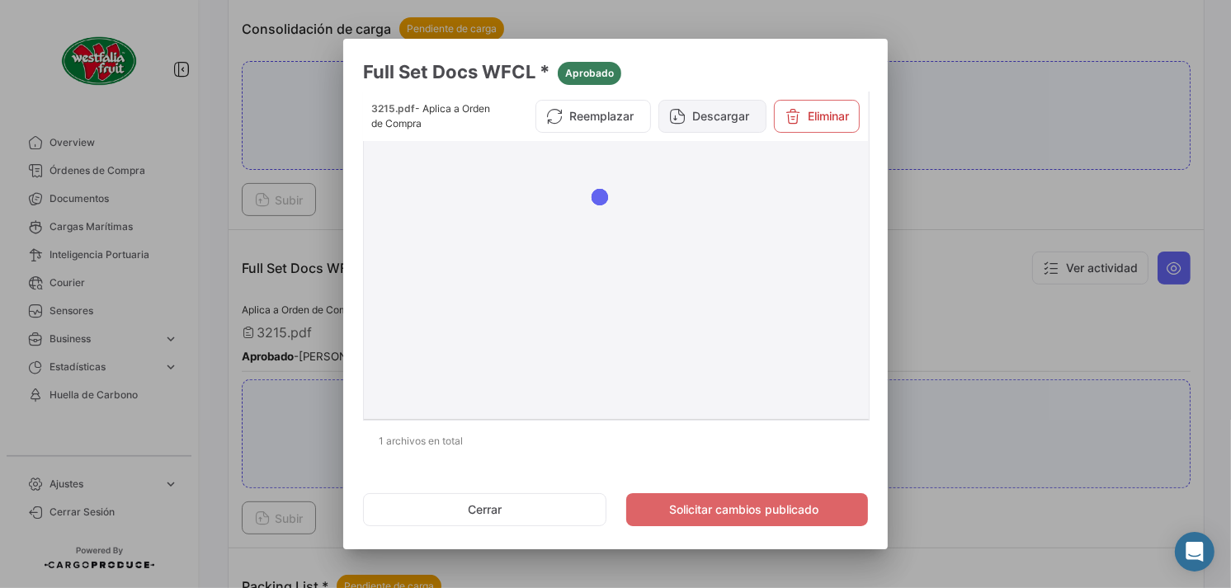
click at [712, 117] on button "Descargar" at bounding box center [713, 116] width 108 height 33
click at [470, 514] on button "Cerrar" at bounding box center [484, 510] width 243 height 33
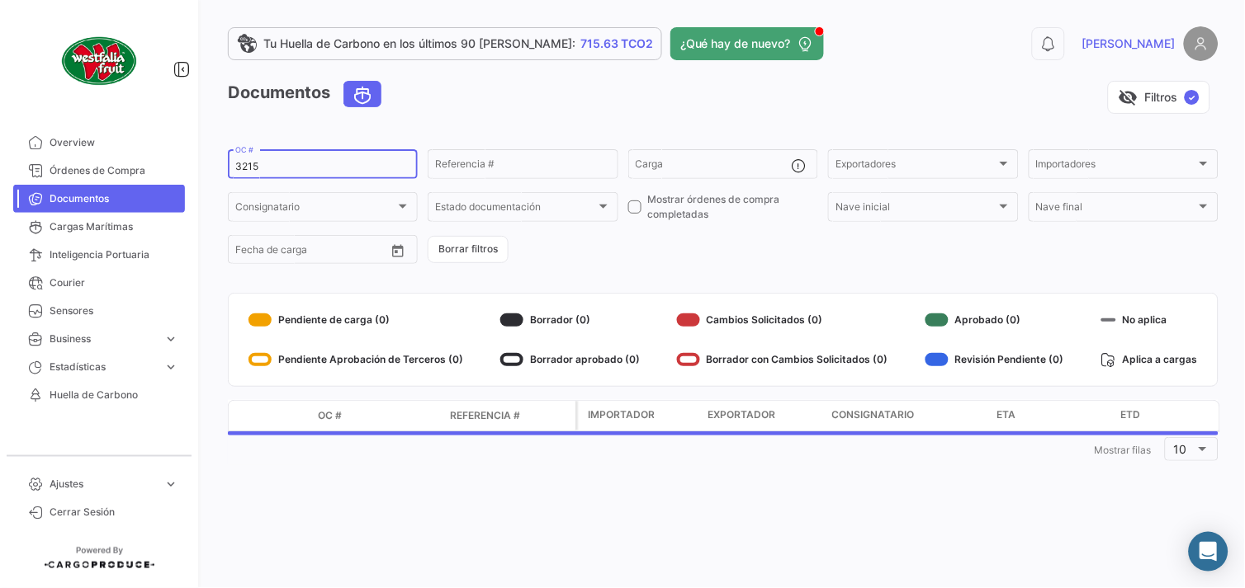
drag, startPoint x: 253, startPoint y: 169, endPoint x: 265, endPoint y: 169, distance: 11.6
click at [265, 169] on input "3215" at bounding box center [322, 167] width 175 height 12
type input "3218"
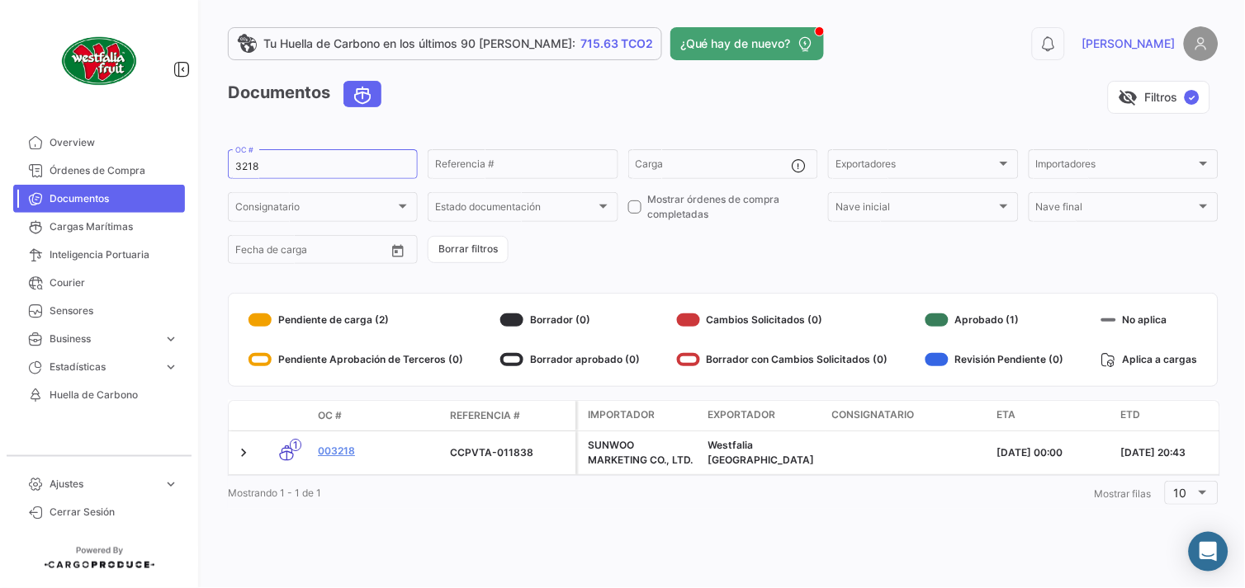
click at [339, 451] on link "003218" at bounding box center [377, 451] width 119 height 15
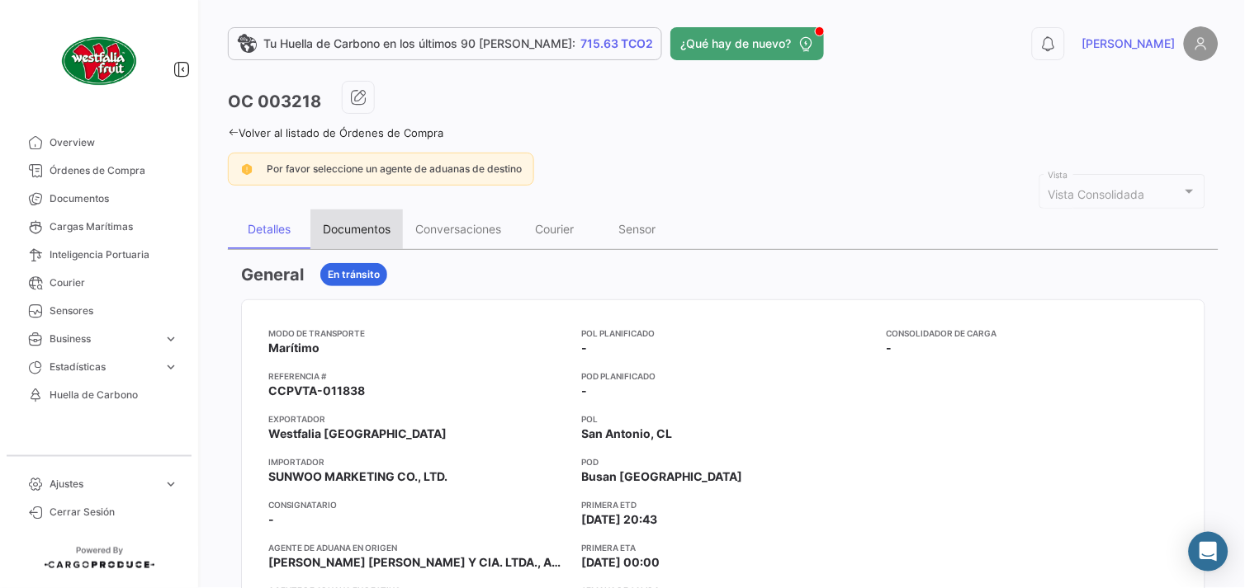
click at [361, 225] on div "Documentos" at bounding box center [357, 229] width 68 height 14
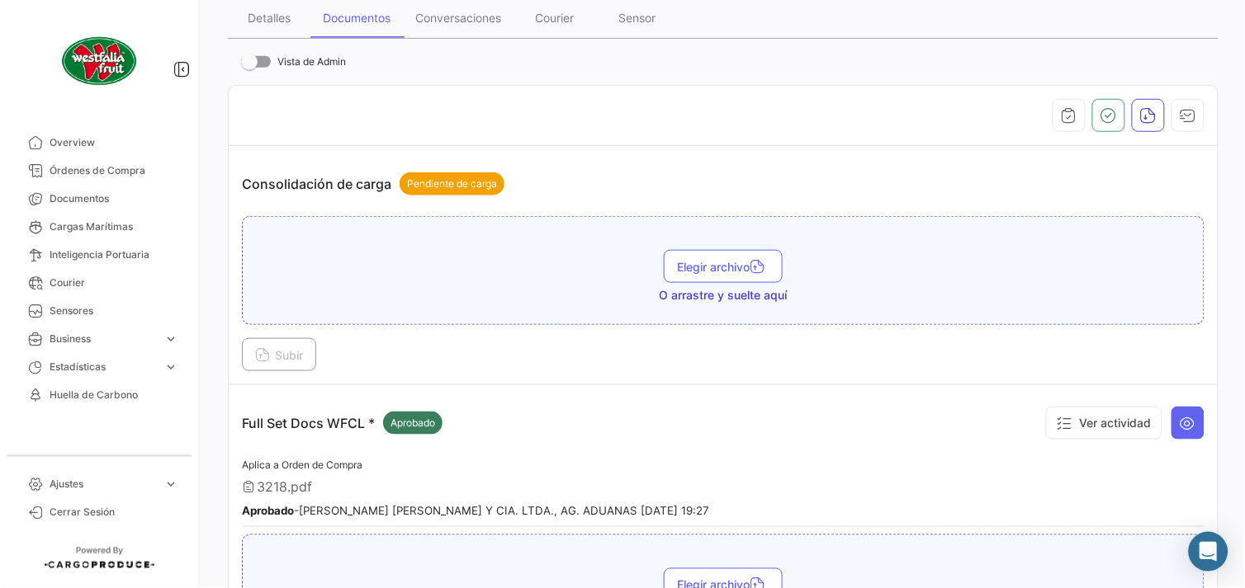
scroll to position [275, 0]
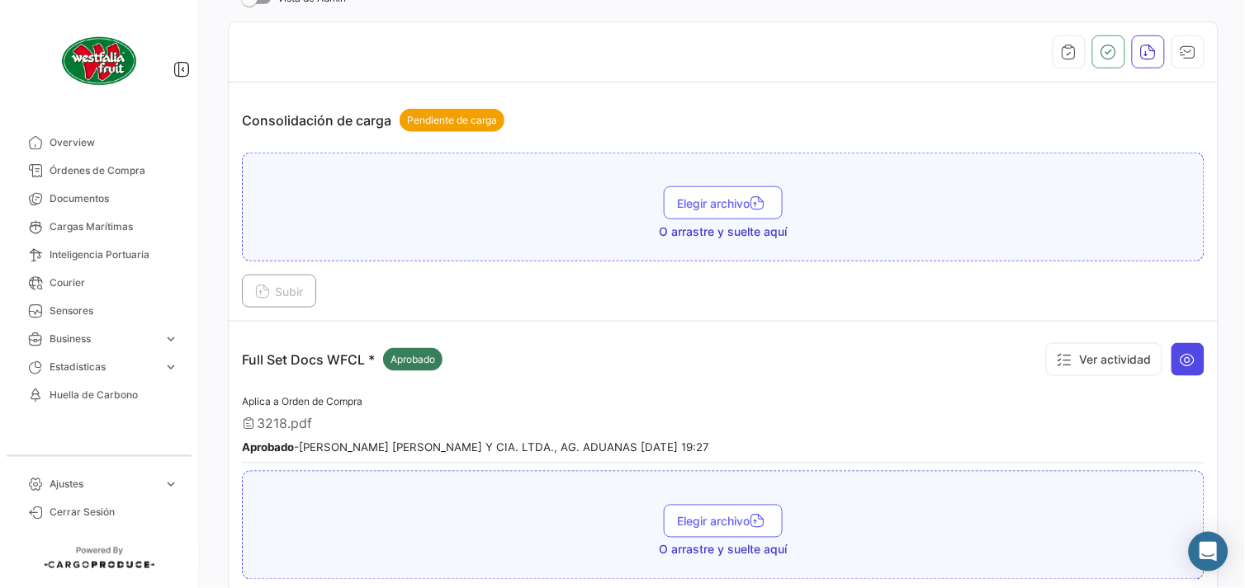
click at [1179, 362] on icon at bounding box center [1187, 360] width 17 height 17
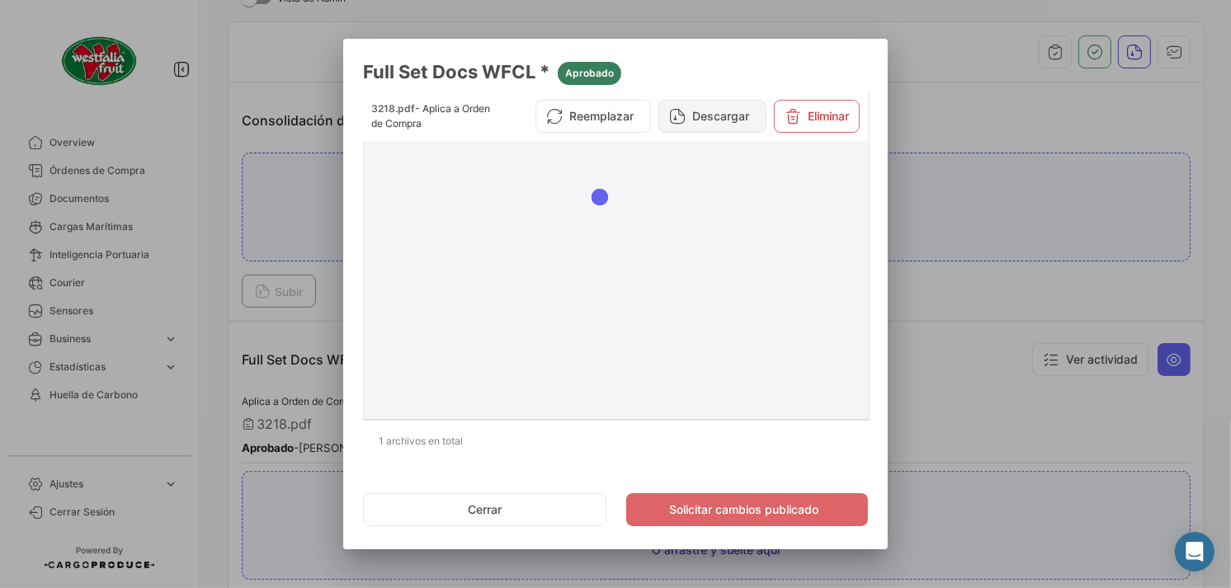
click at [736, 117] on button "Descargar" at bounding box center [713, 116] width 108 height 33
click at [469, 515] on button "Cerrar" at bounding box center [484, 510] width 243 height 33
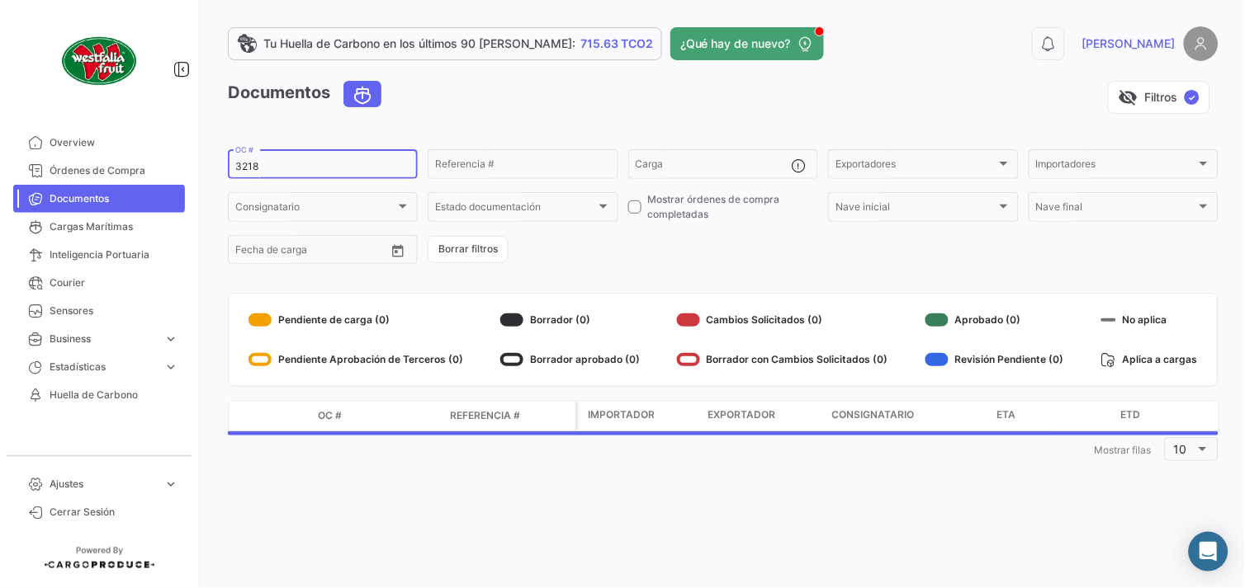
drag, startPoint x: 249, startPoint y: 165, endPoint x: 265, endPoint y: 165, distance: 15.7
click at [265, 165] on input "3218" at bounding box center [322, 167] width 175 height 12
type input "3222"
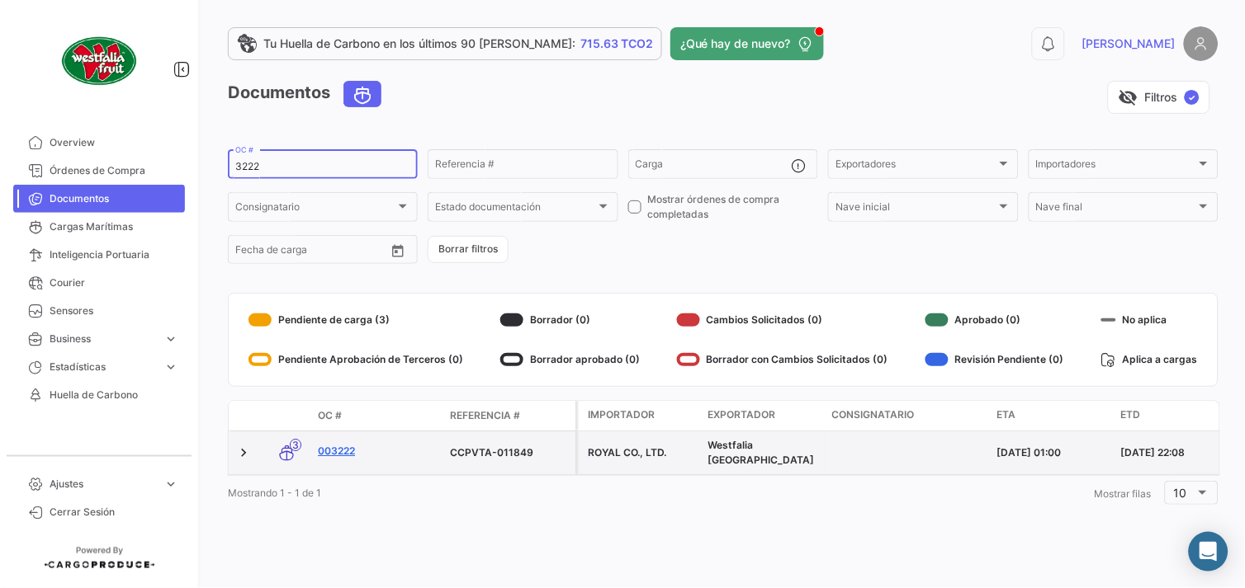
click at [327, 447] on link "003222" at bounding box center [377, 451] width 119 height 15
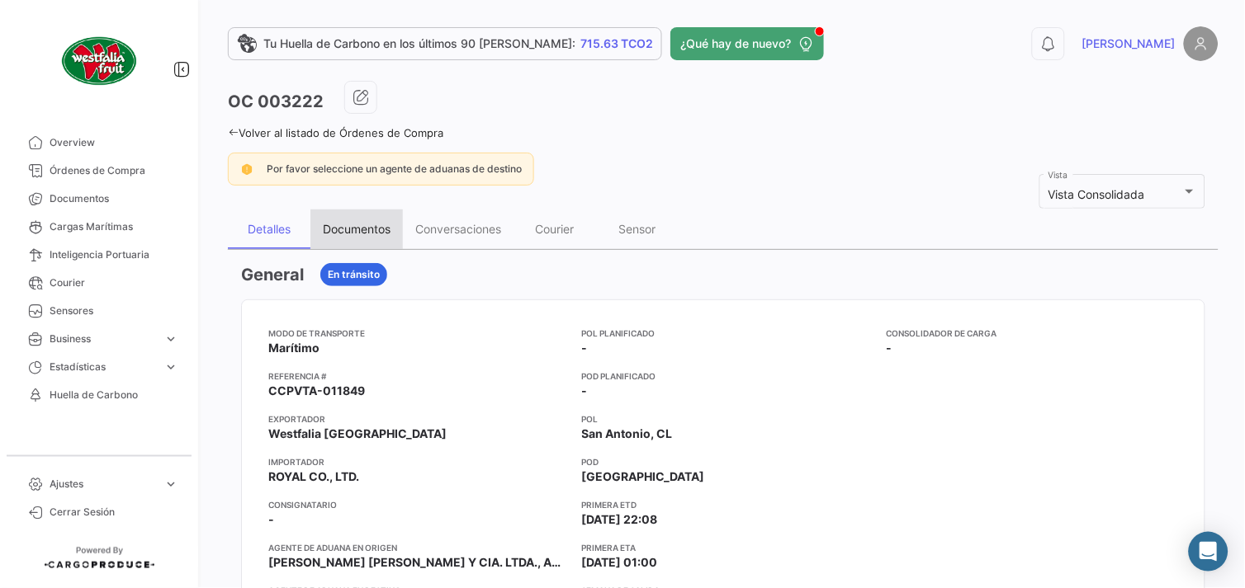
click at [367, 226] on div "Documentos" at bounding box center [357, 229] width 68 height 14
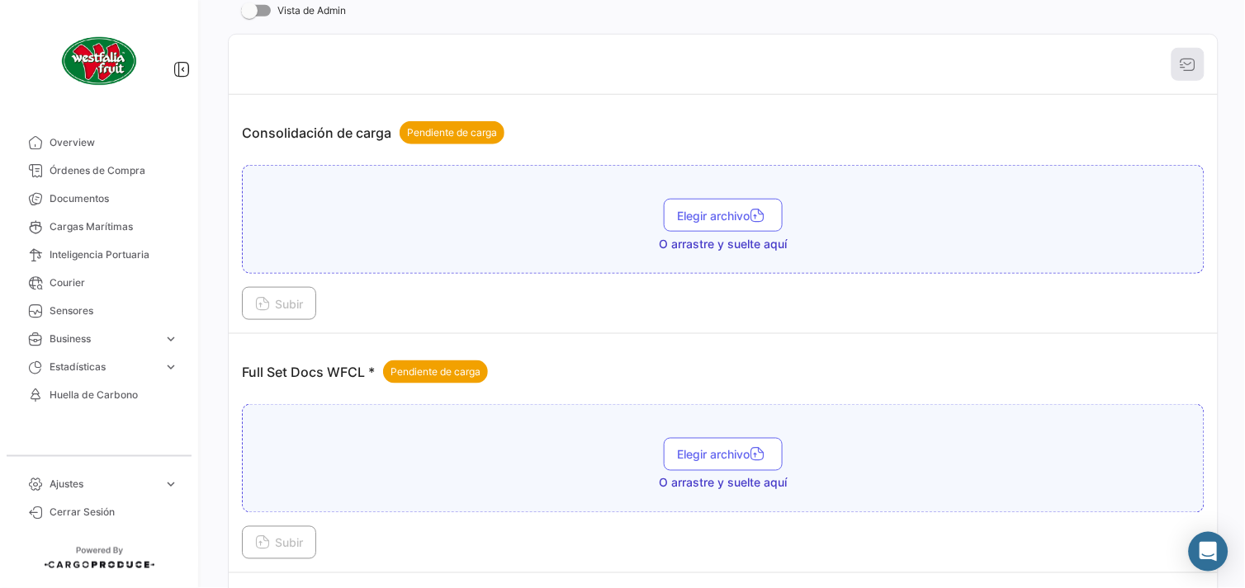
scroll to position [275, 0]
